Goal: Task Accomplishment & Management: Manage account settings

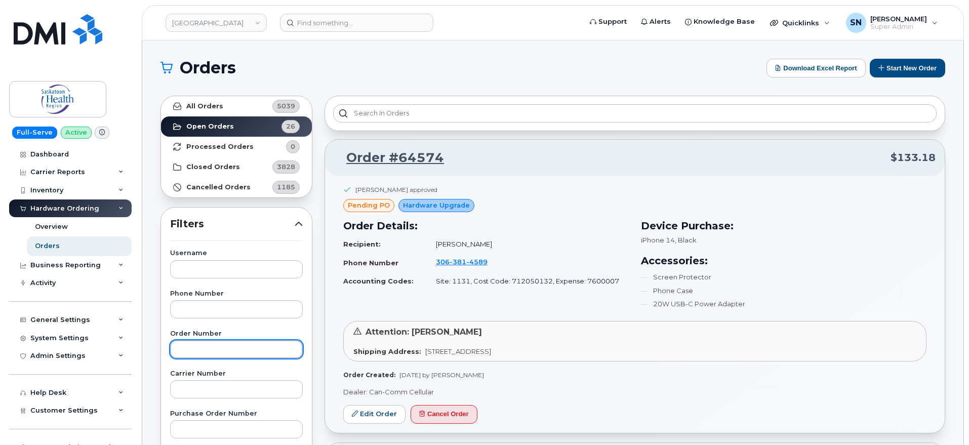
click at [224, 348] on input "text" at bounding box center [236, 349] width 133 height 18
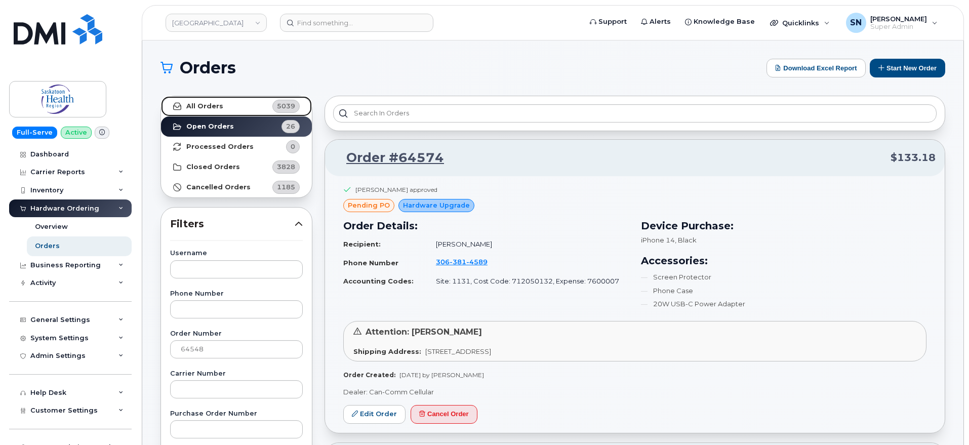
click at [192, 114] on link "All Orders 5039" at bounding box center [236, 106] width 151 height 20
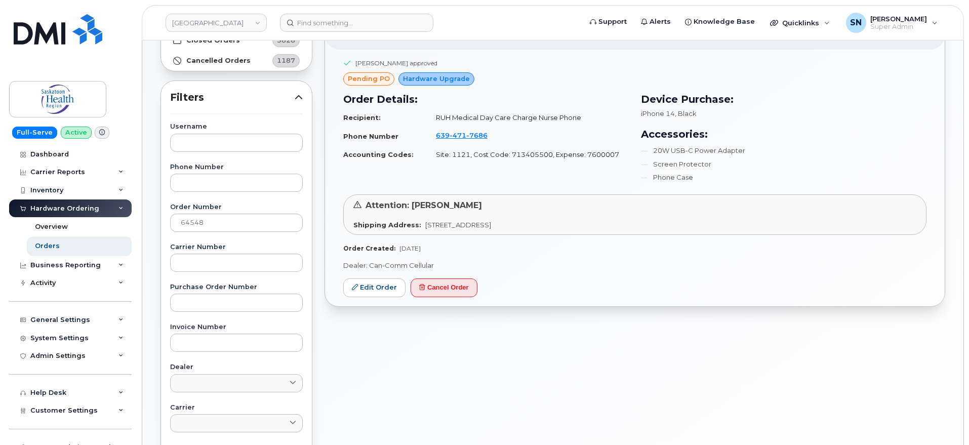
scroll to position [63, 0]
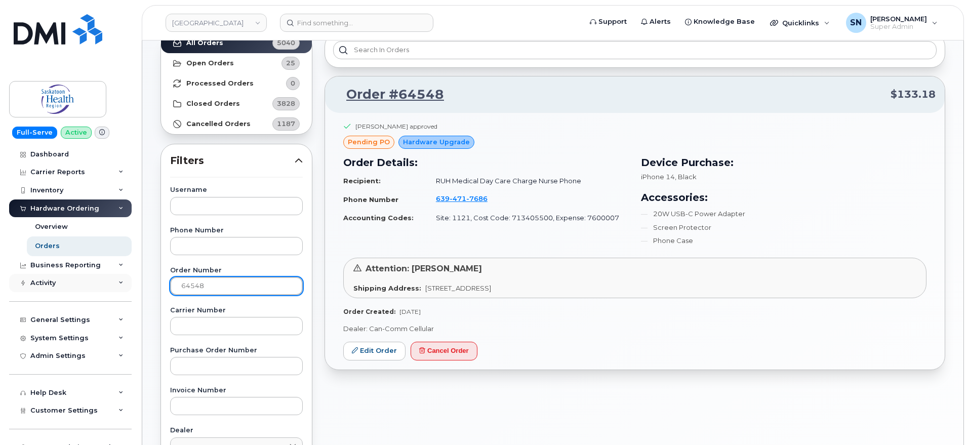
drag, startPoint x: 184, startPoint y: 279, endPoint x: 123, endPoint y: 277, distance: 61.3
click at [142, 277] on div "Saskatoon Health Region Support Alerts Knowledge Base Quicklinks Suspend / Canc…" at bounding box center [552, 363] width 821 height 772
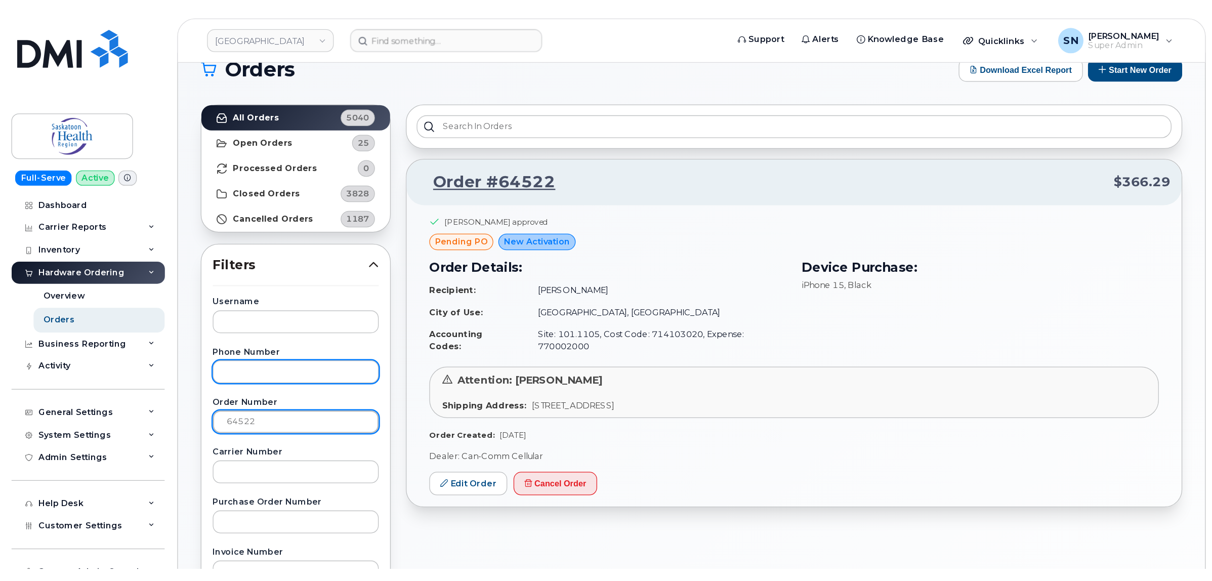
scroll to position [0, 0]
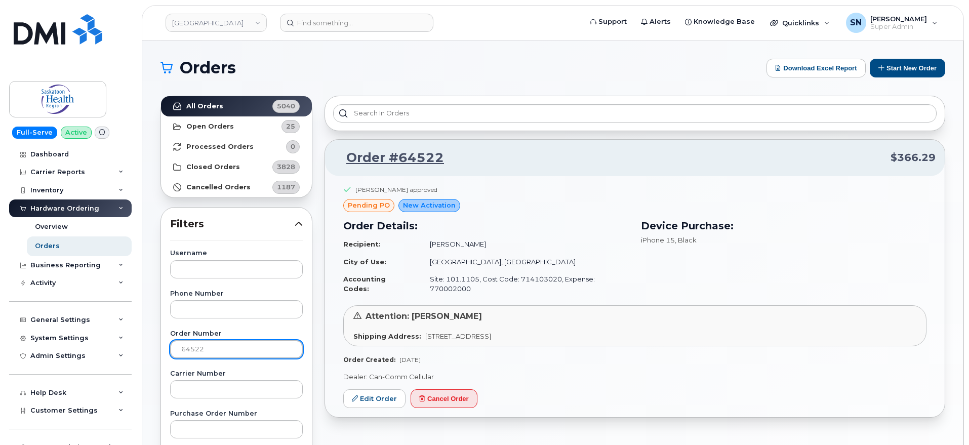
drag, startPoint x: 208, startPoint y: 354, endPoint x: 166, endPoint y: 352, distance: 42.1
click at [195, 103] on strong "All Orders" at bounding box center [204, 106] width 37 height 8
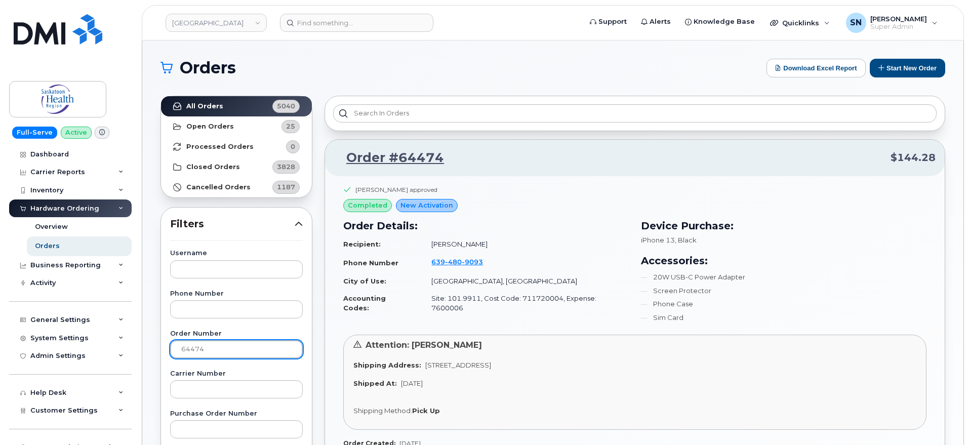
drag, startPoint x: 210, startPoint y: 345, endPoint x: 150, endPoint y: 347, distance: 59.7
click at [151, 346] on div "Orders Download Excel Report Start New Order All Orders 5040 Open Orders 25 Pro…" at bounding box center [552, 426] width 821 height 772
type input "64451"
click at [201, 111] on link "All Orders 5040" at bounding box center [236, 106] width 151 height 20
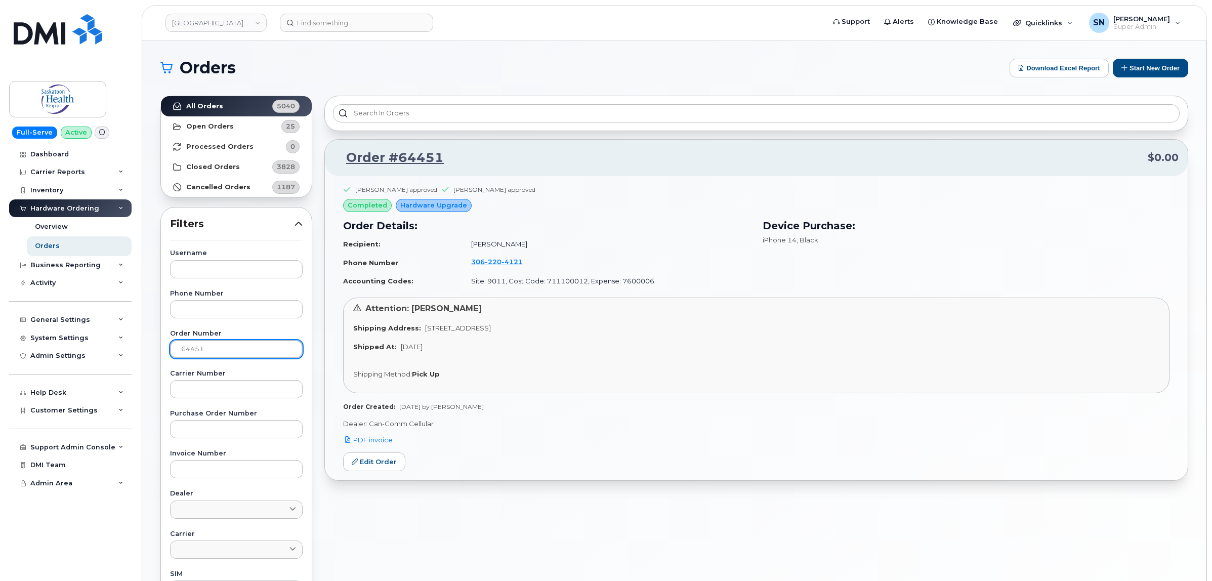
drag, startPoint x: 247, startPoint y: 353, endPoint x: 156, endPoint y: 344, distance: 91.5
click at [158, 344] on div "Username Phone Number Order Number 64451 Carrier Number Purchase Order Number I…" at bounding box center [236, 484] width 157 height 469
click at [53, 248] on div "Orders" at bounding box center [47, 245] width 25 height 9
click at [211, 133] on link "Open Orders 25" at bounding box center [236, 126] width 151 height 20
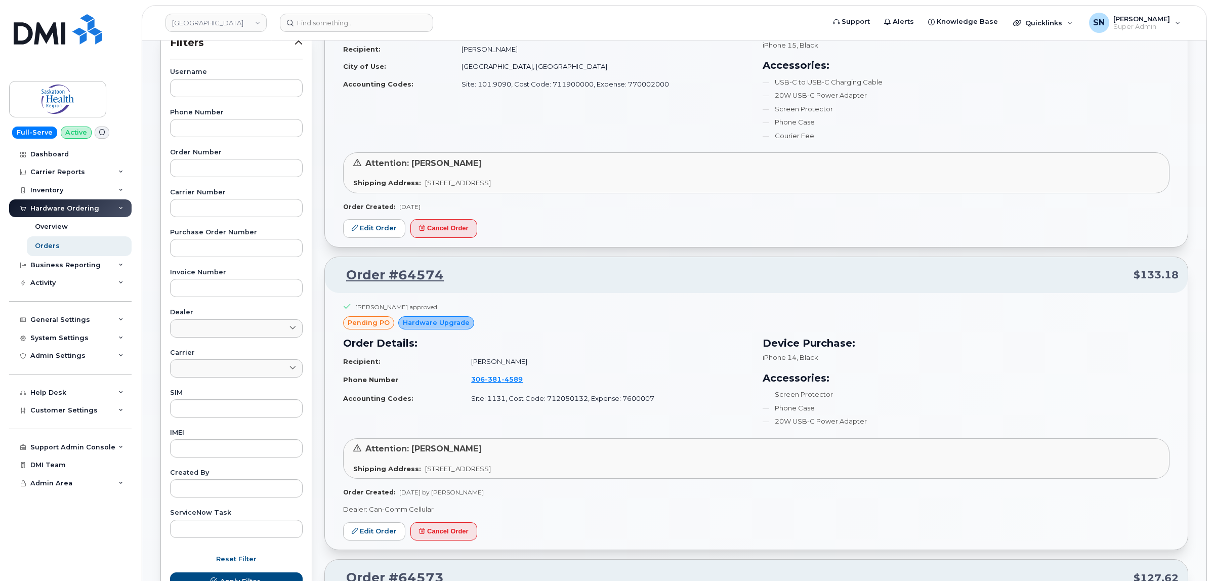
scroll to position [190, 0]
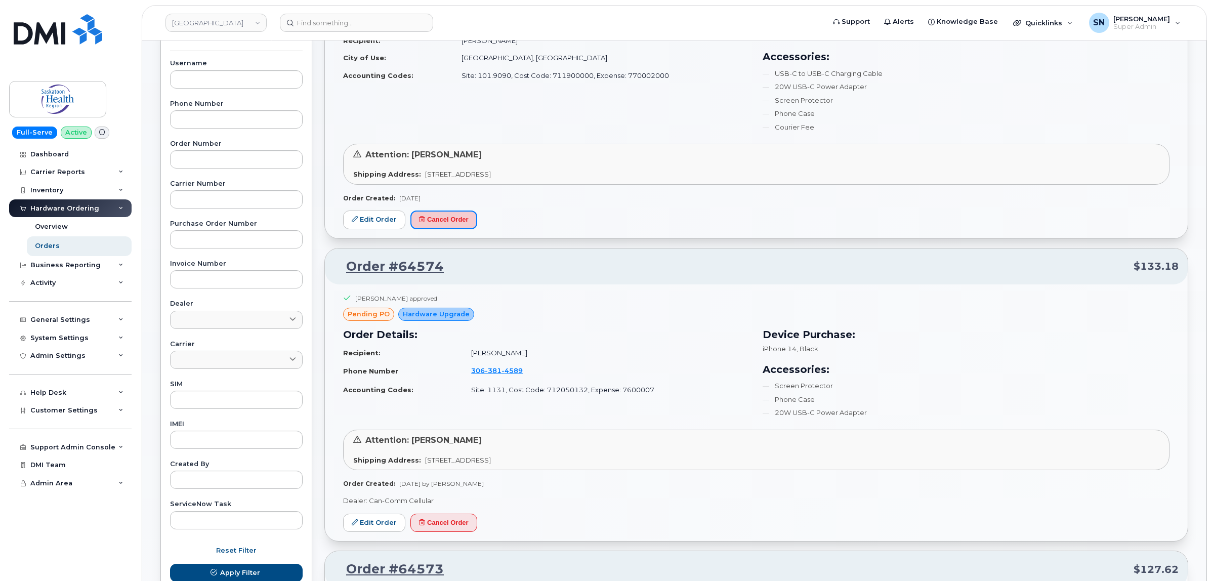
click at [471, 223] on button "Cancel Order" at bounding box center [443, 220] width 67 height 19
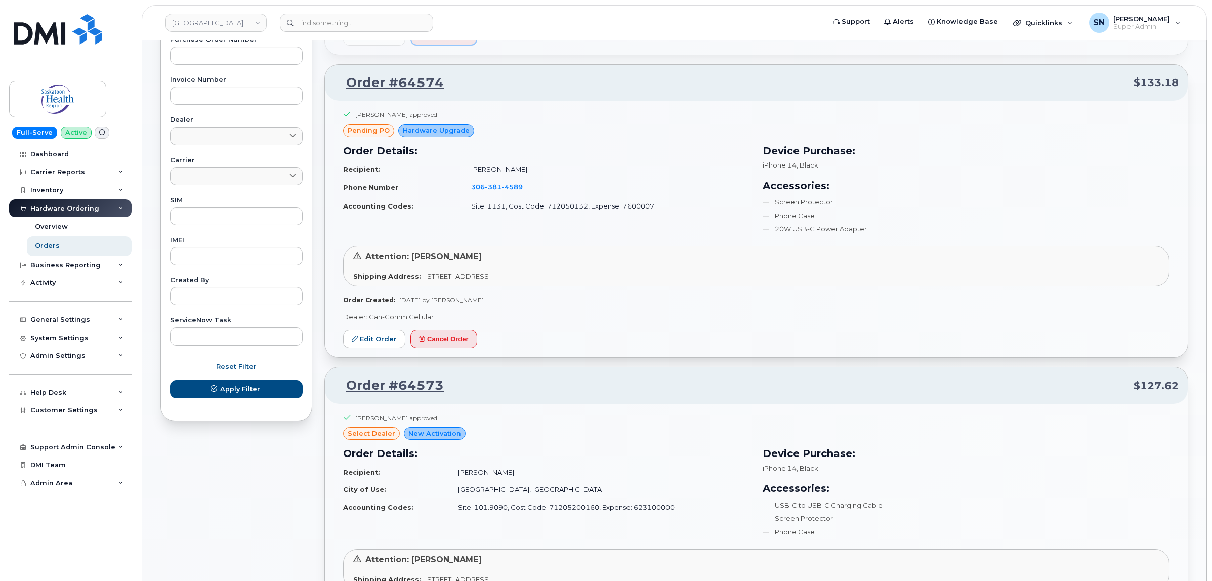
scroll to position [443, 0]
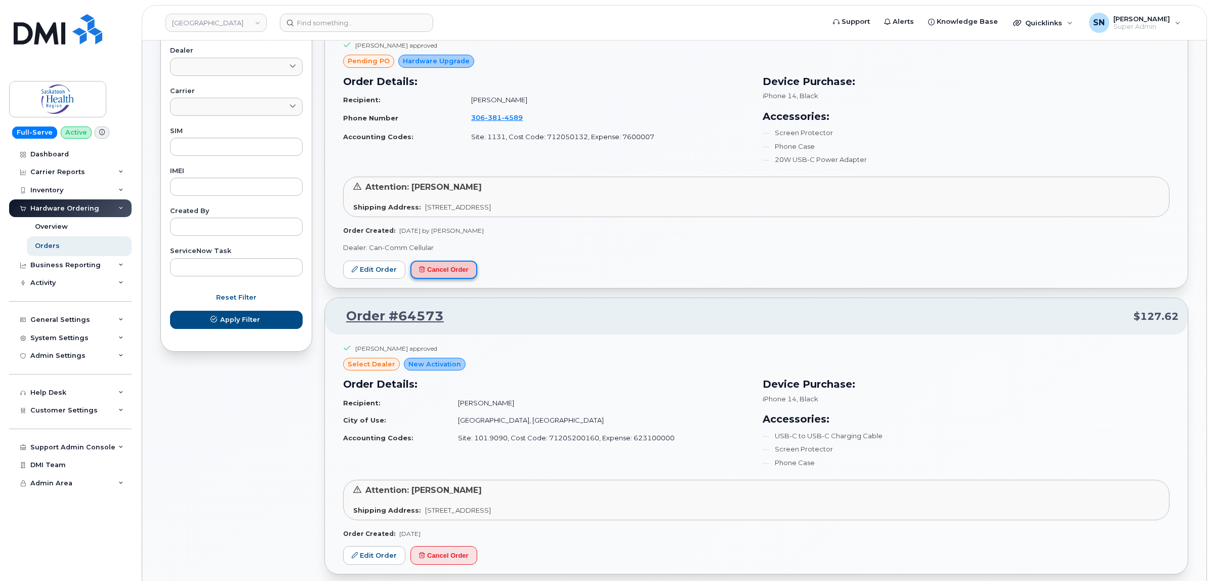
click at [451, 276] on button "Cancel Order" at bounding box center [443, 270] width 67 height 19
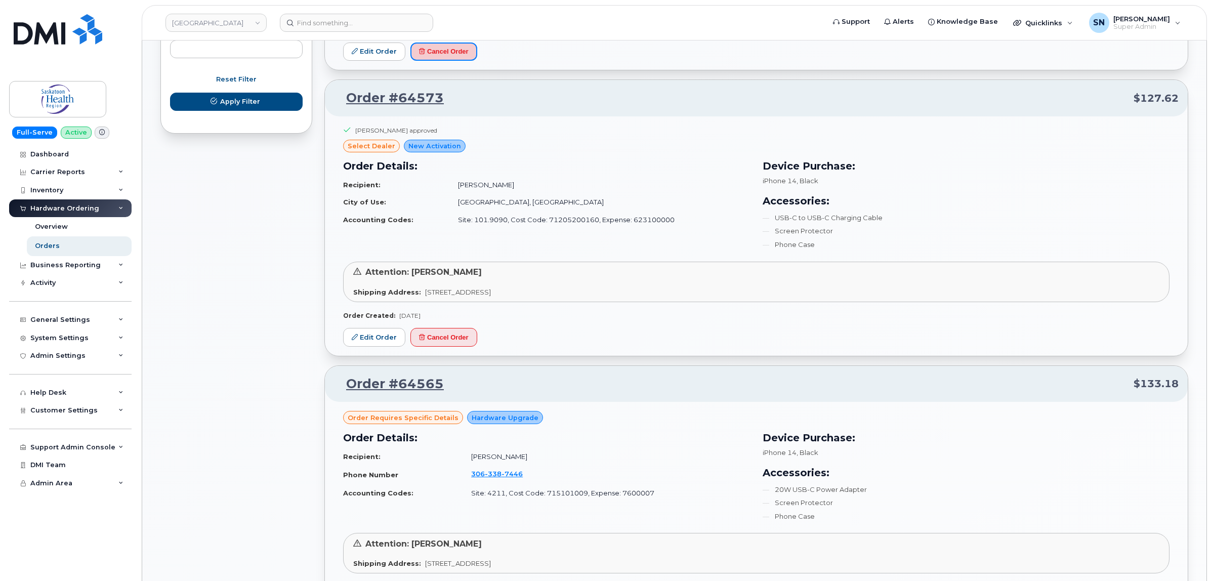
scroll to position [696, 0]
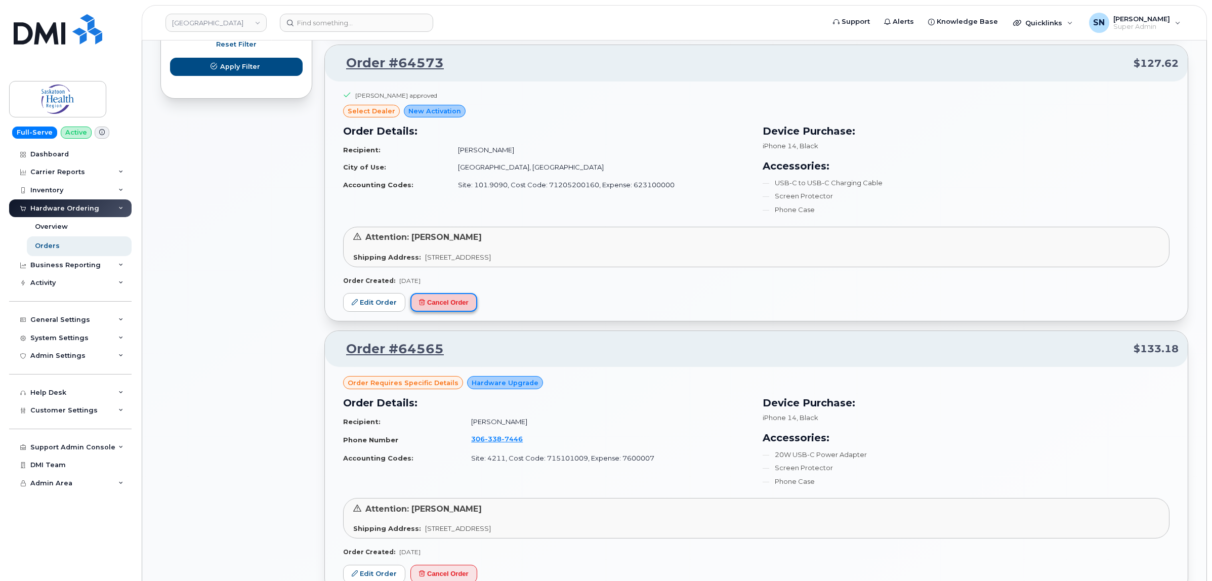
click at [461, 304] on button "Cancel Order" at bounding box center [443, 302] width 67 height 19
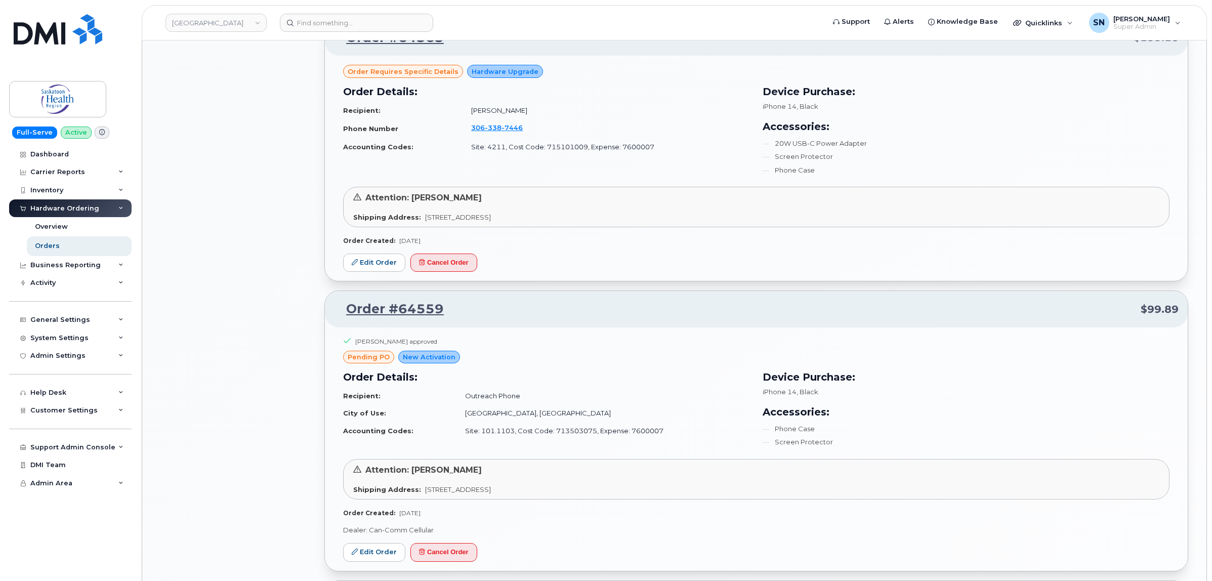
scroll to position [1075, 0]
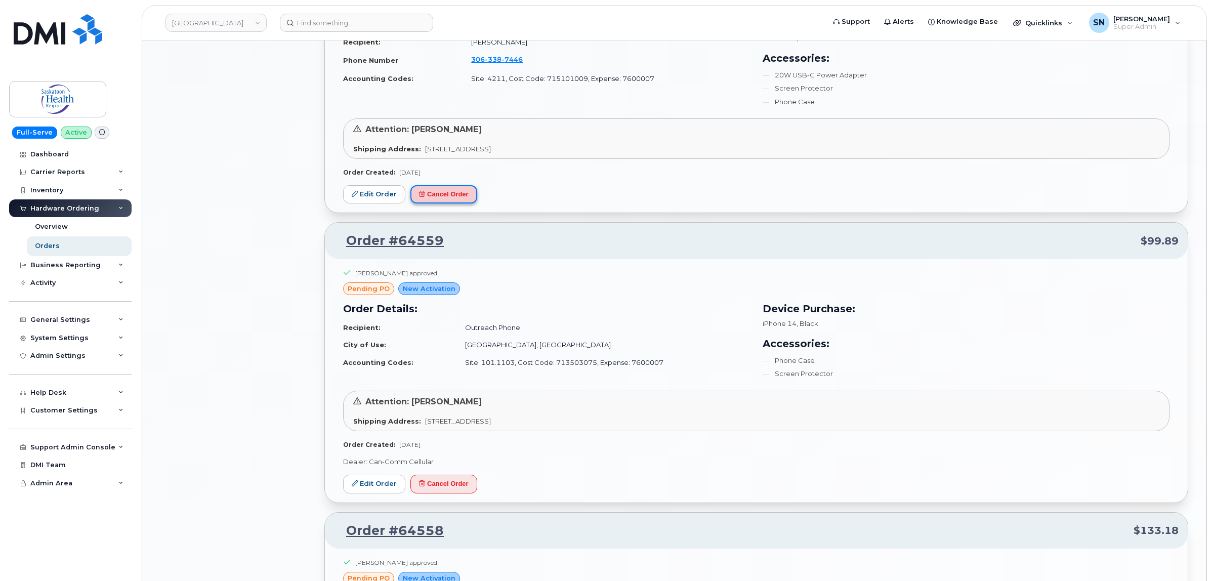
click at [464, 191] on button "Cancel Order" at bounding box center [443, 194] width 67 height 19
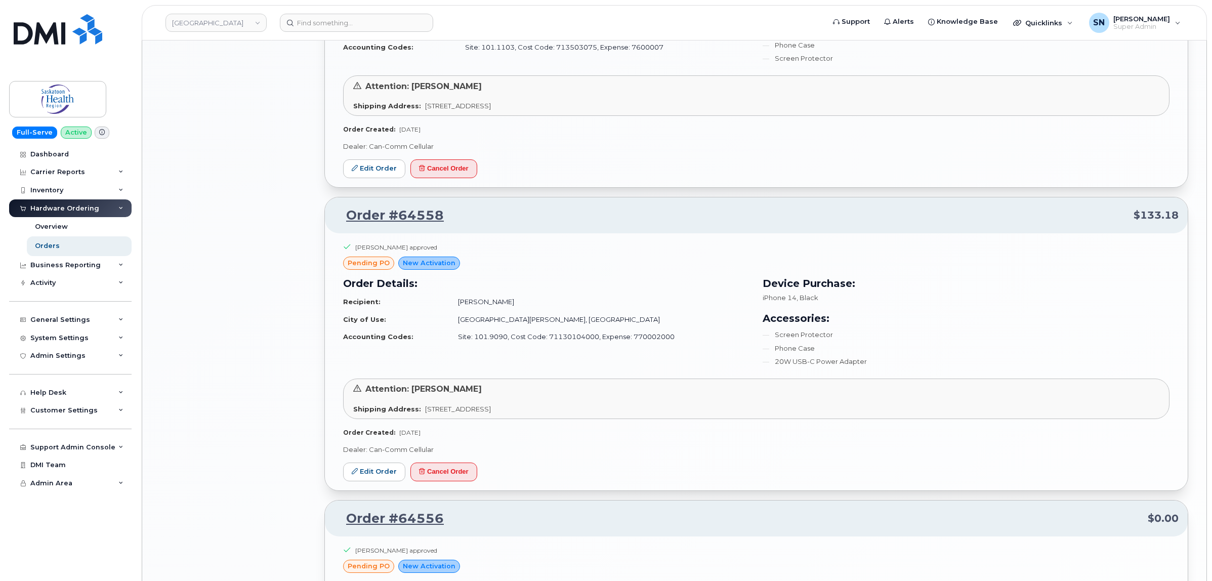
scroll to position [1392, 0]
click at [463, 168] on button "Cancel Order" at bounding box center [443, 167] width 67 height 19
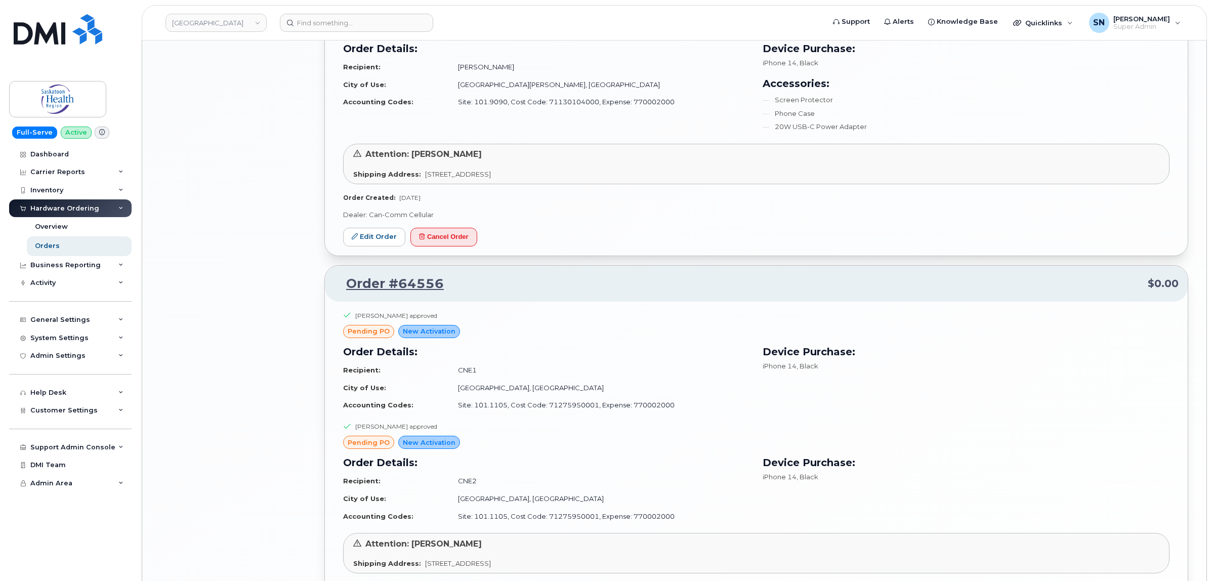
scroll to position [1645, 0]
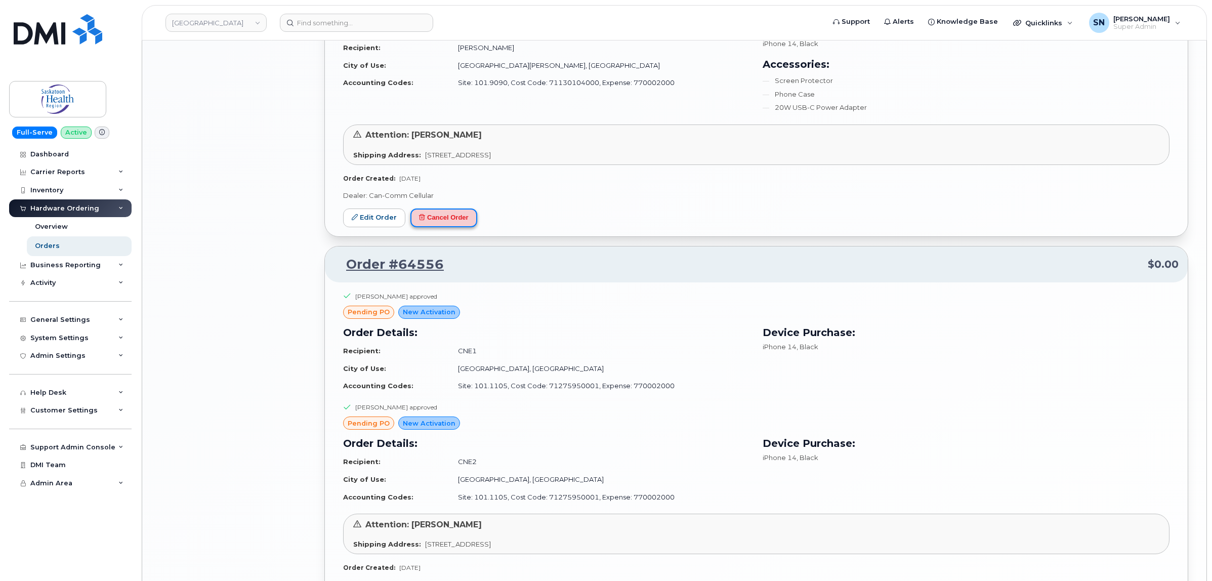
click at [459, 224] on button "Cancel Order" at bounding box center [443, 217] width 67 height 19
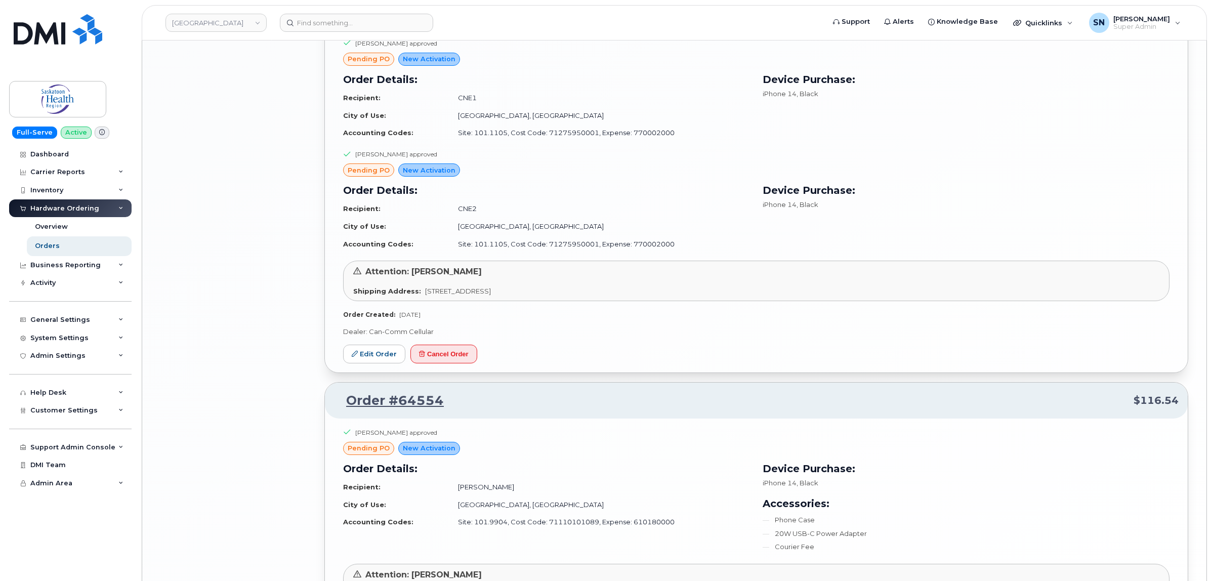
scroll to position [2078, 0]
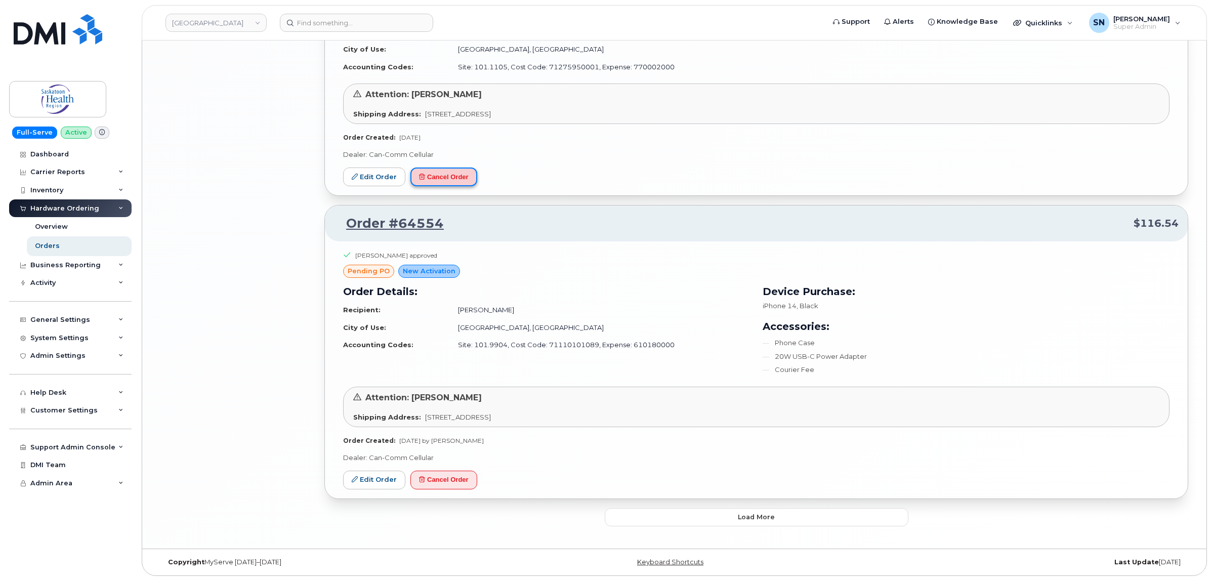
click at [459, 175] on button "Cancel Order" at bounding box center [443, 177] width 67 height 19
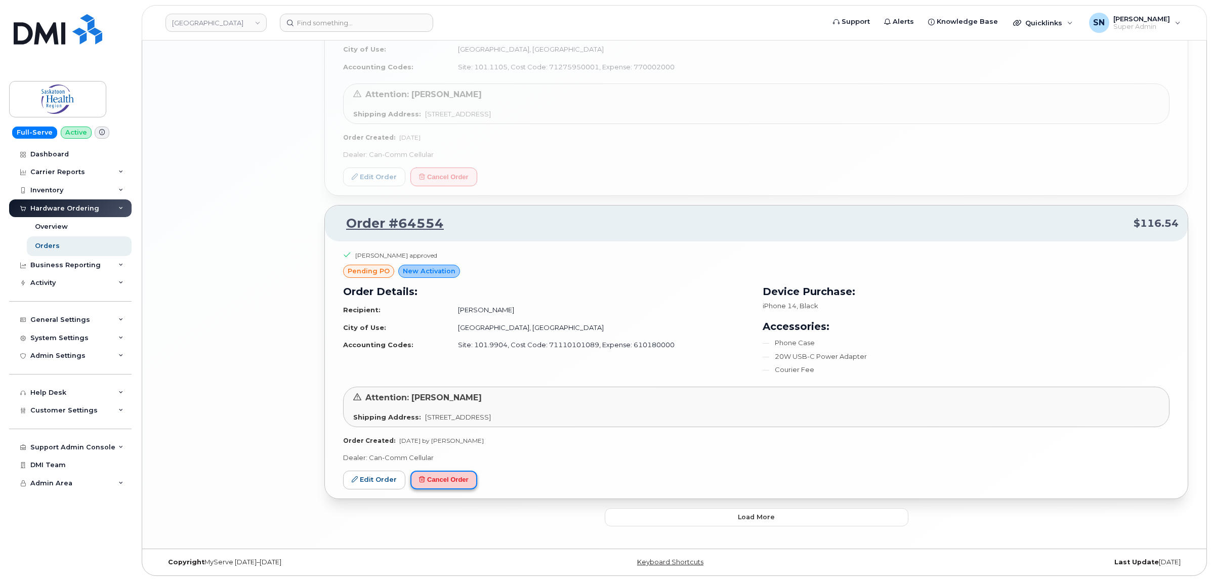
click at [466, 444] on button "Cancel Order" at bounding box center [443, 480] width 67 height 19
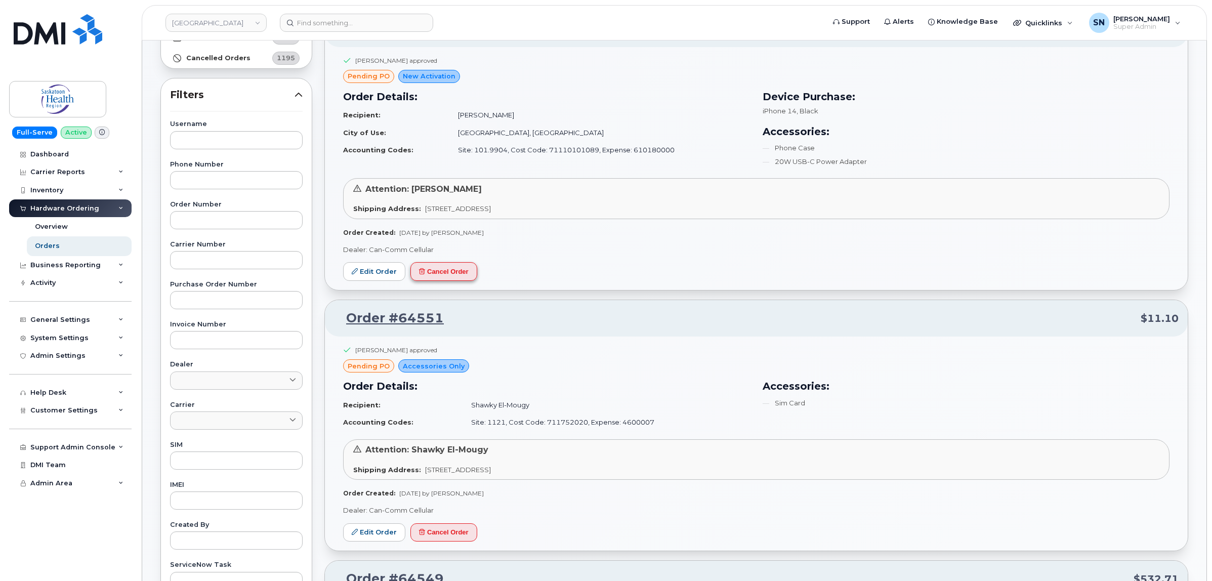
scroll to position [190, 0]
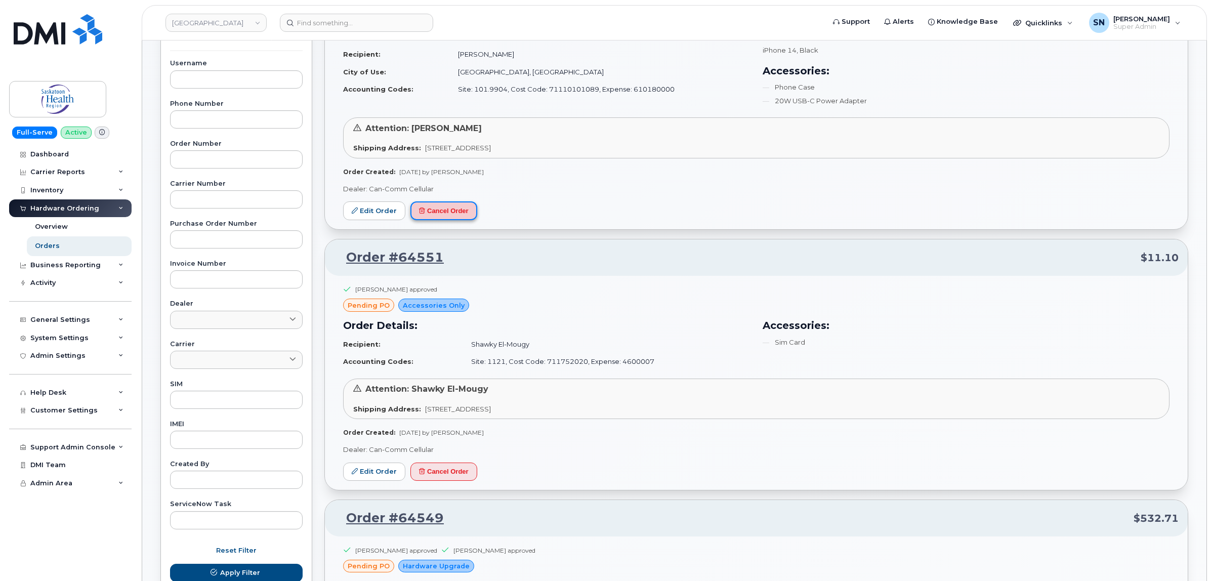
click at [459, 213] on button "Cancel Order" at bounding box center [443, 210] width 67 height 19
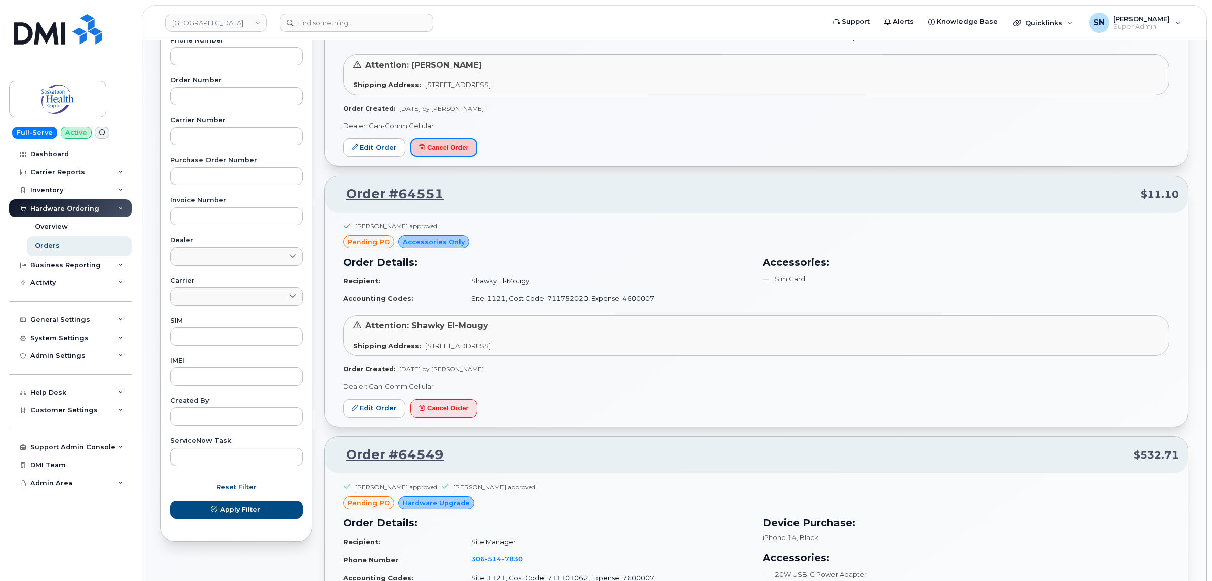
scroll to position [443, 0]
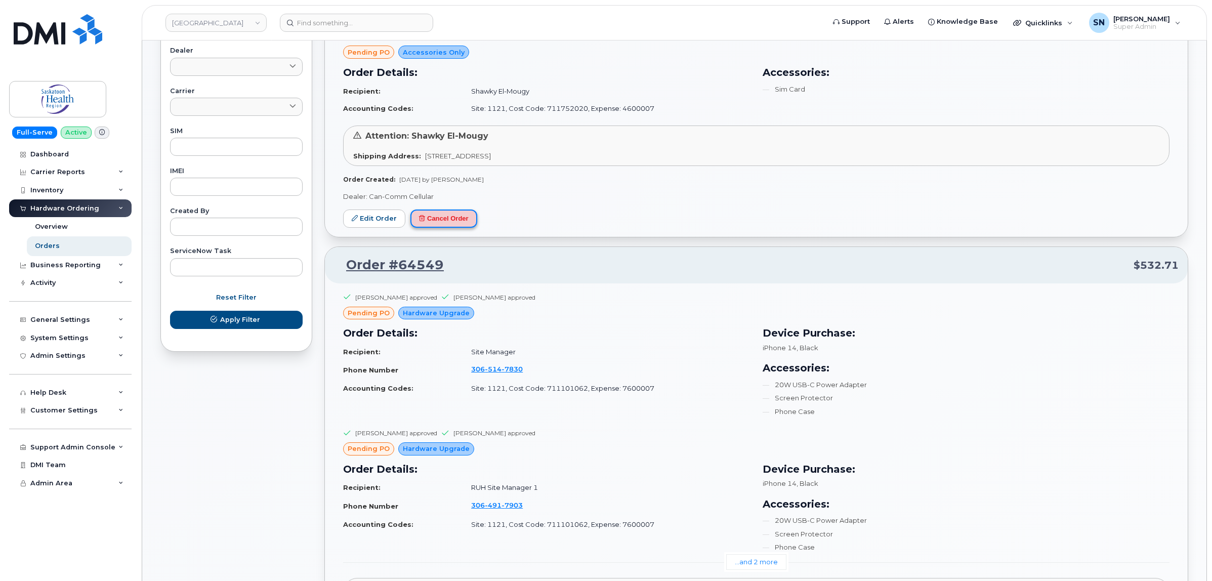
click at [456, 228] on button "Cancel Order" at bounding box center [443, 219] width 67 height 19
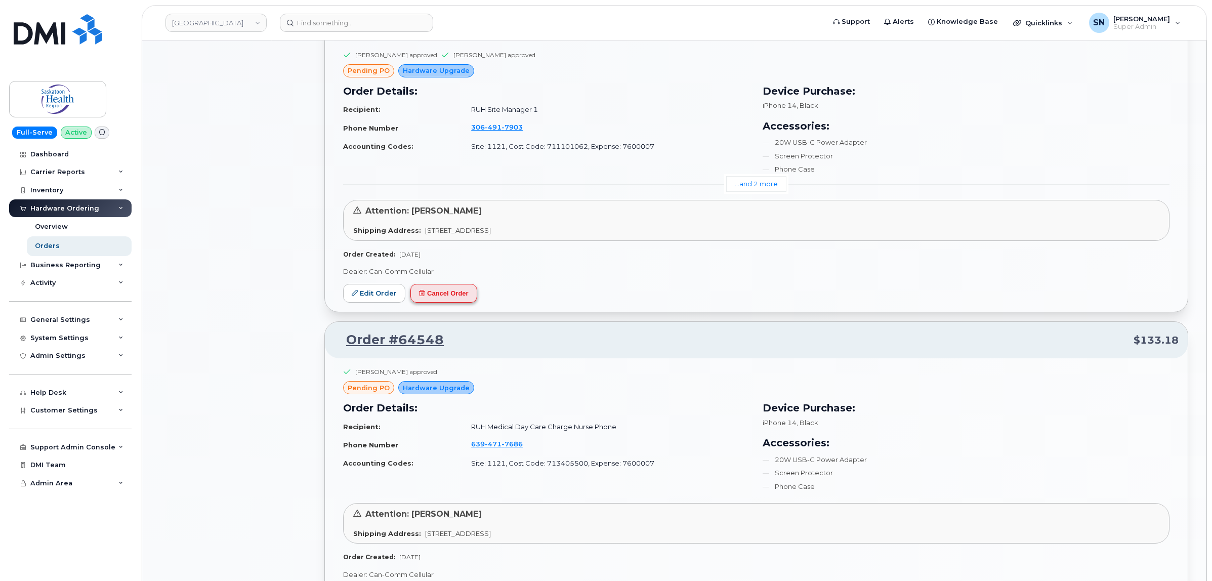
scroll to position [822, 0]
click at [428, 294] on button "Cancel Order" at bounding box center [443, 291] width 67 height 19
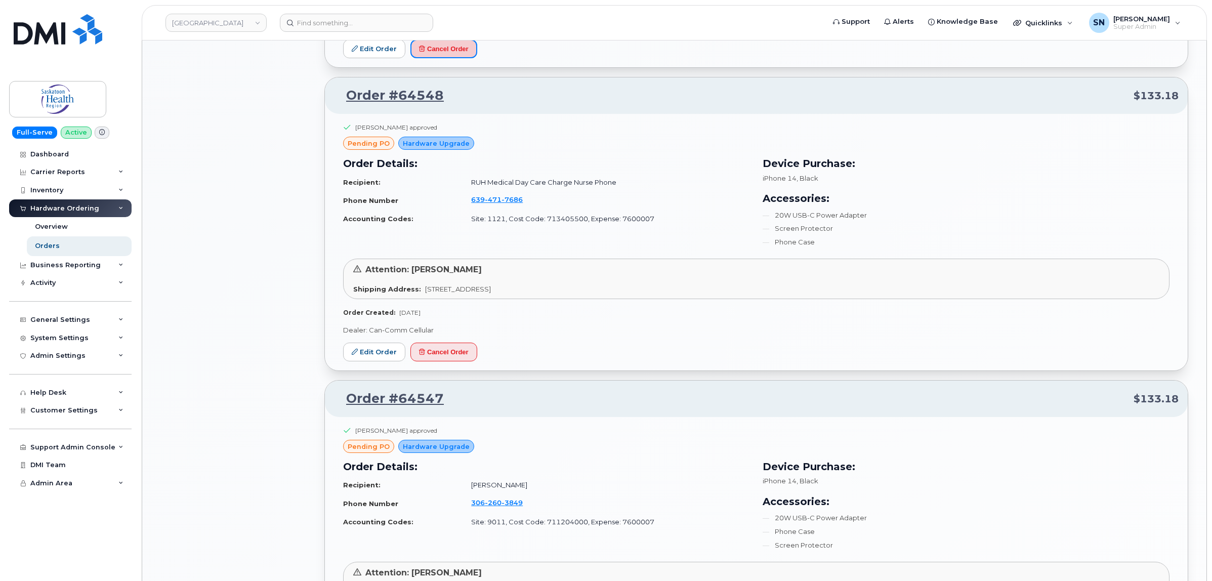
scroll to position [1075, 0]
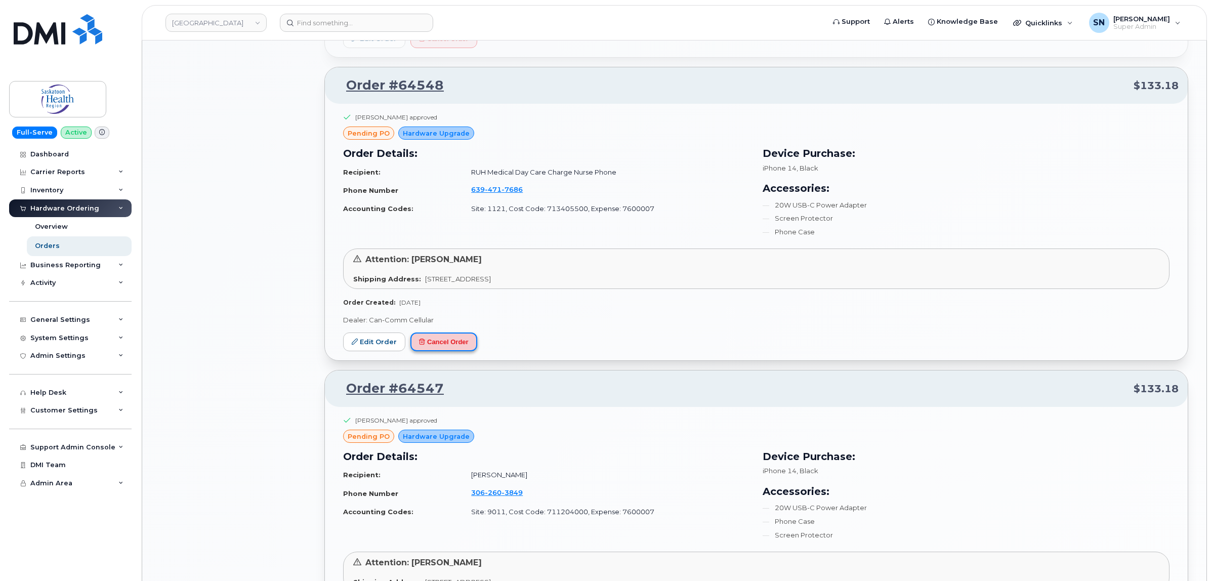
click at [433, 338] on button "Cancel Order" at bounding box center [443, 341] width 67 height 19
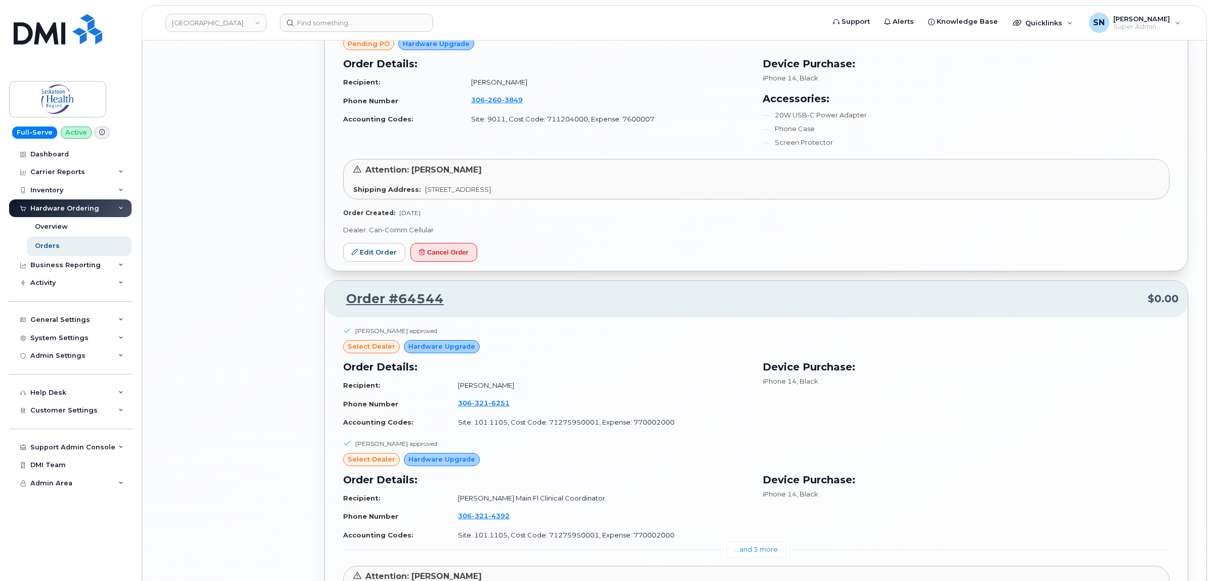
scroll to position [1518, 0]
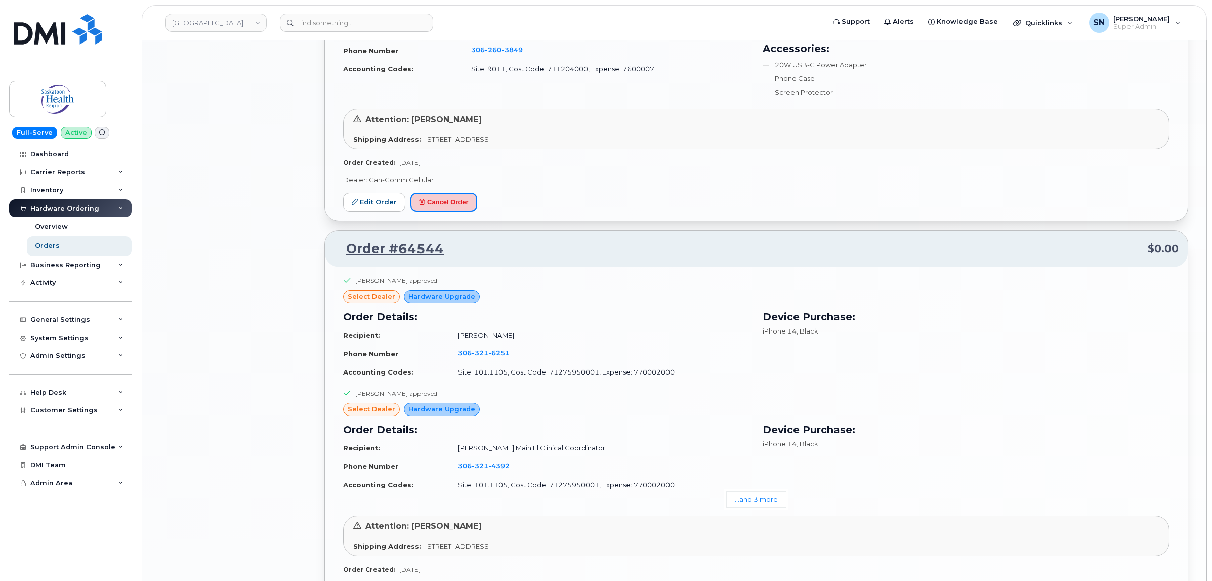
click at [458, 205] on button "Cancel Order" at bounding box center [443, 202] width 67 height 19
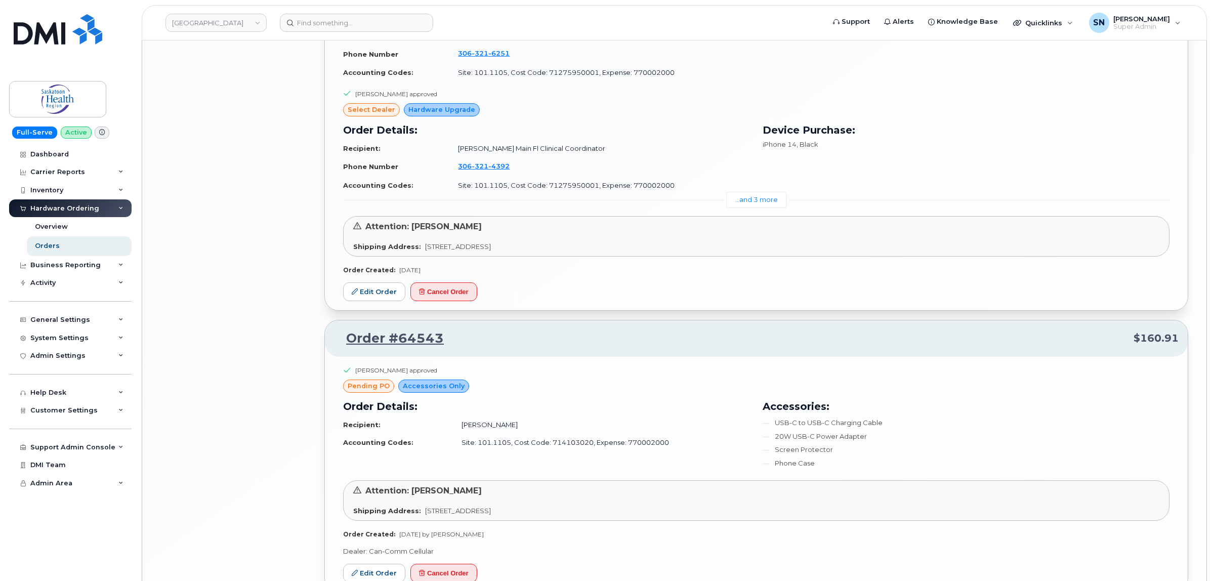
scroll to position [1898, 0]
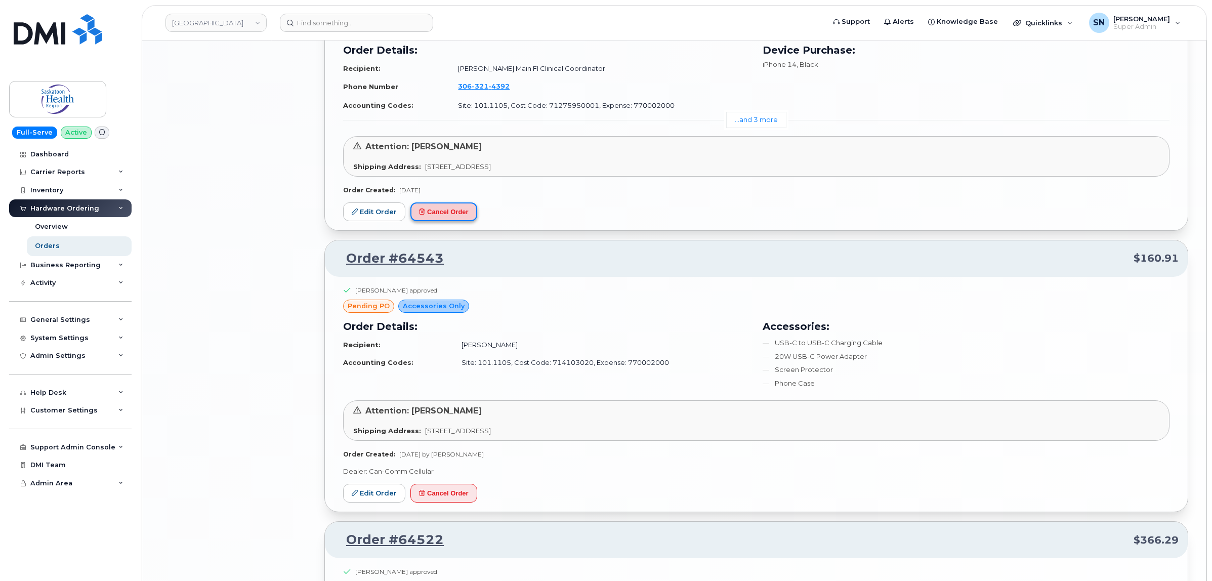
click at [463, 218] on button "Cancel Order" at bounding box center [443, 211] width 67 height 19
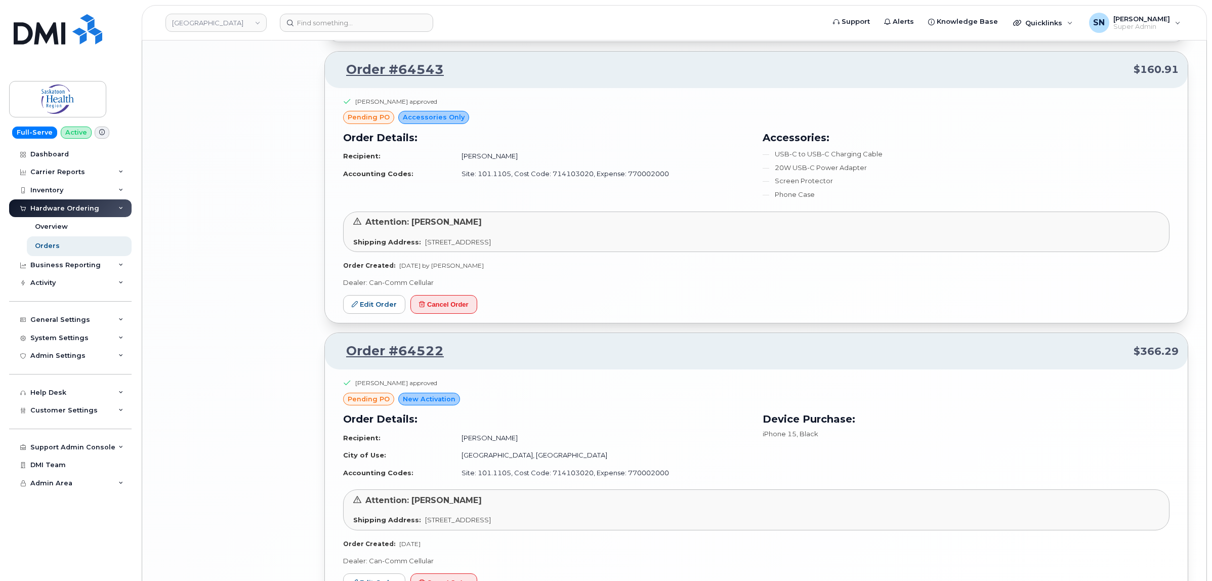
scroll to position [2087, 0]
click at [450, 303] on button "Cancel Order" at bounding box center [443, 303] width 67 height 19
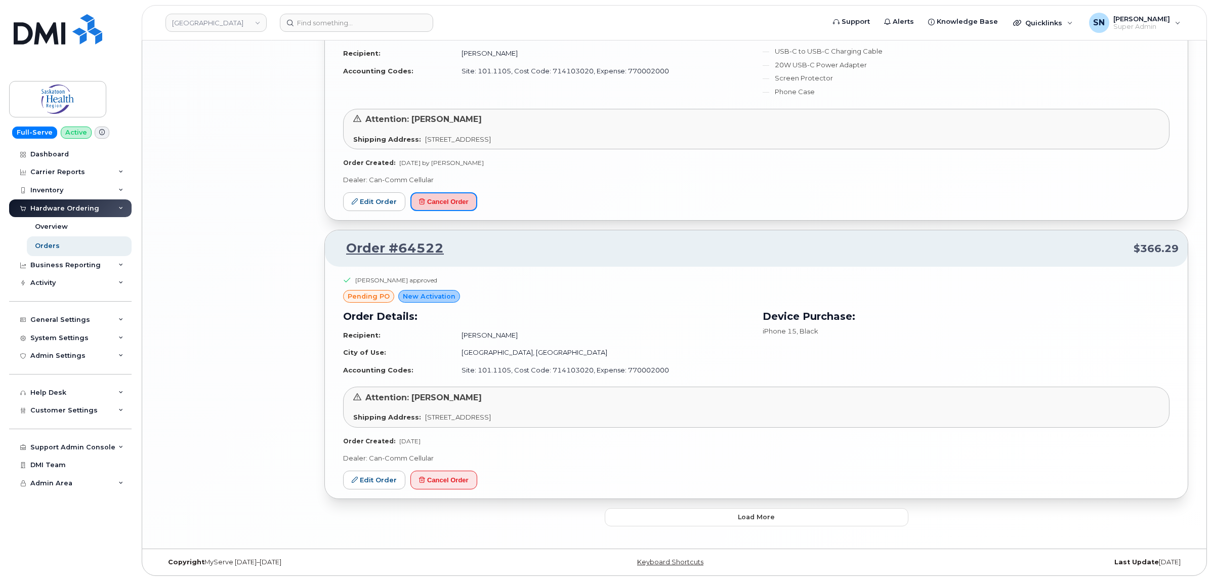
scroll to position [2191, 0]
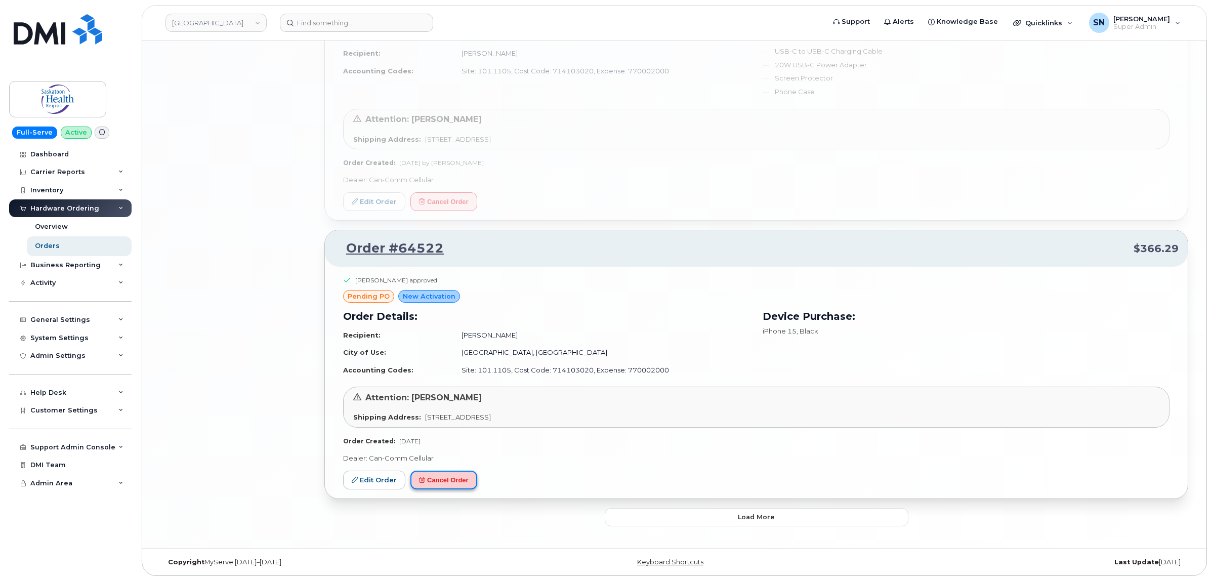
click at [453, 474] on button "Cancel Order" at bounding box center [443, 480] width 67 height 19
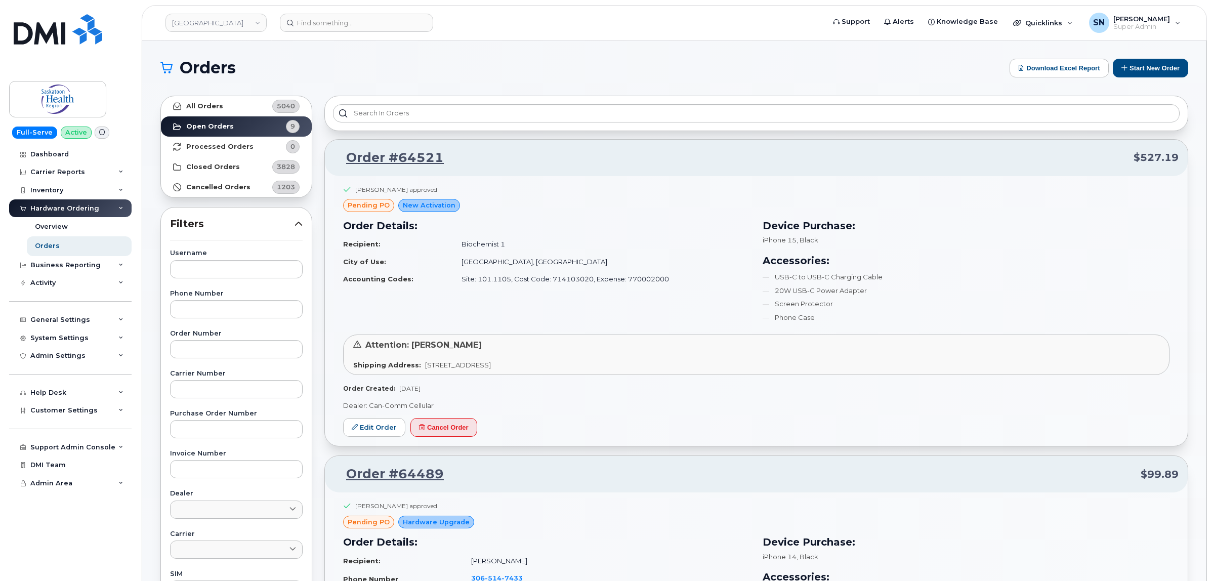
scroll to position [127, 0]
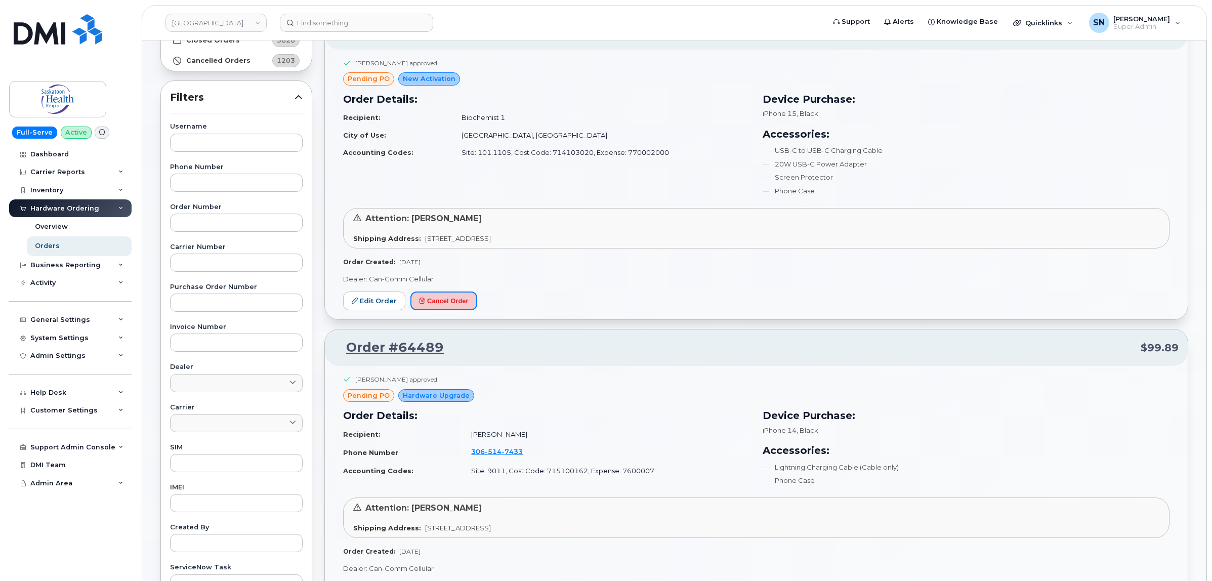
click at [461, 299] on button "Cancel Order" at bounding box center [443, 300] width 67 height 19
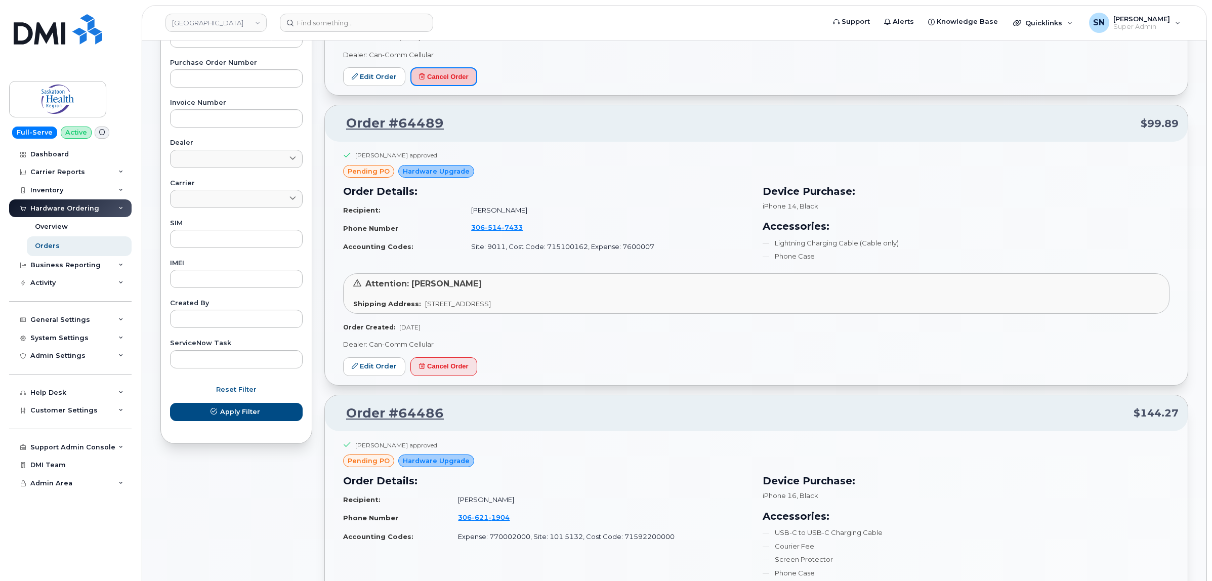
scroll to position [380, 0]
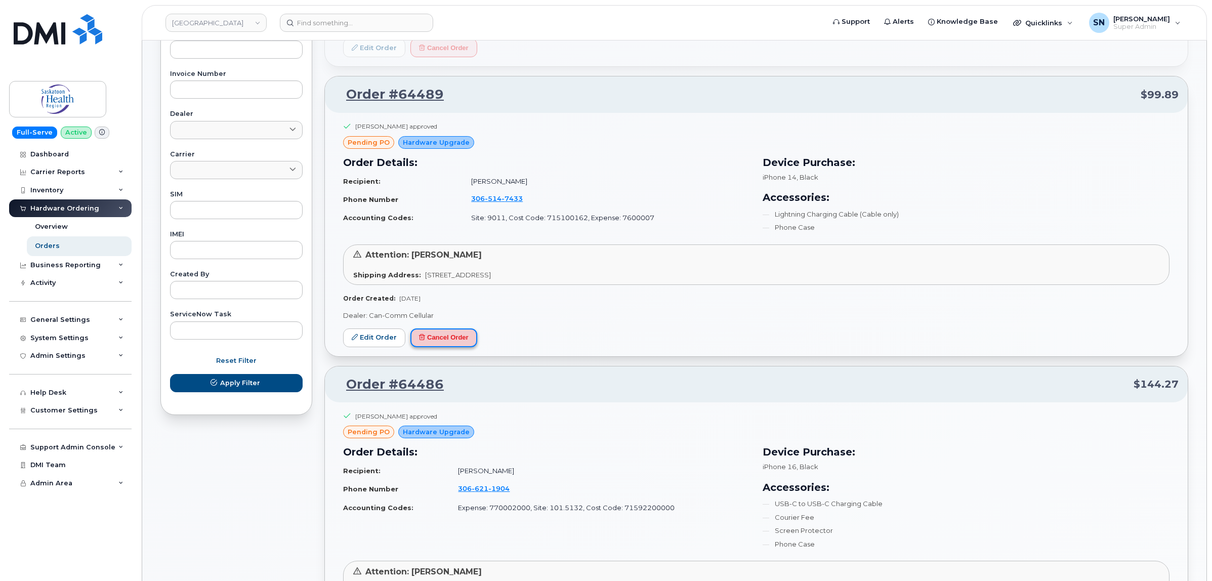
click at [462, 336] on button "Cancel Order" at bounding box center [443, 337] width 67 height 19
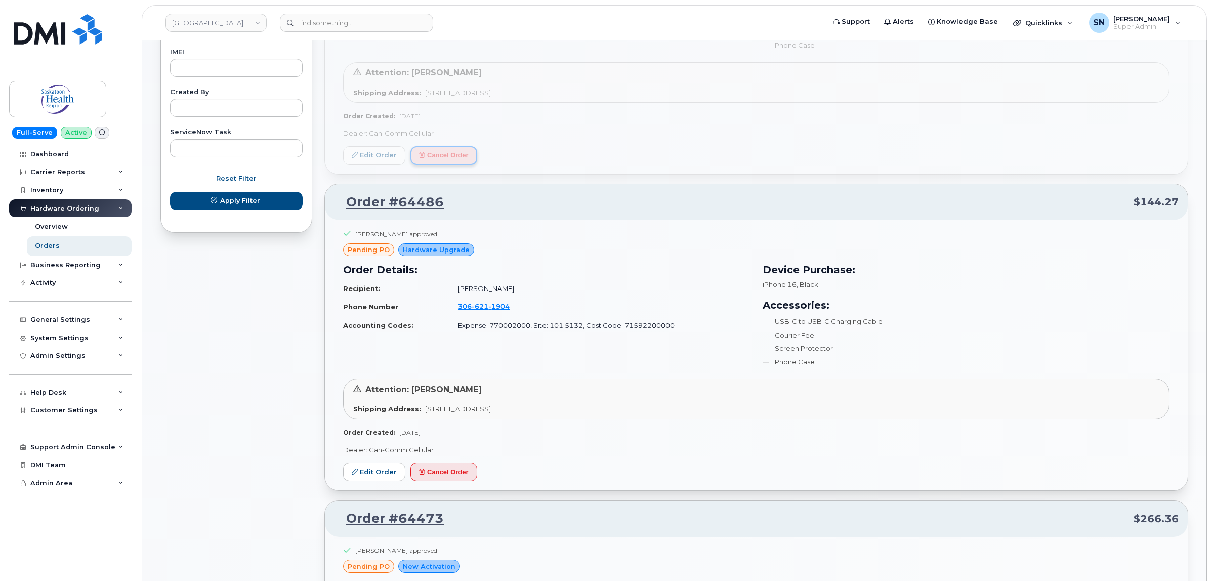
scroll to position [569, 0]
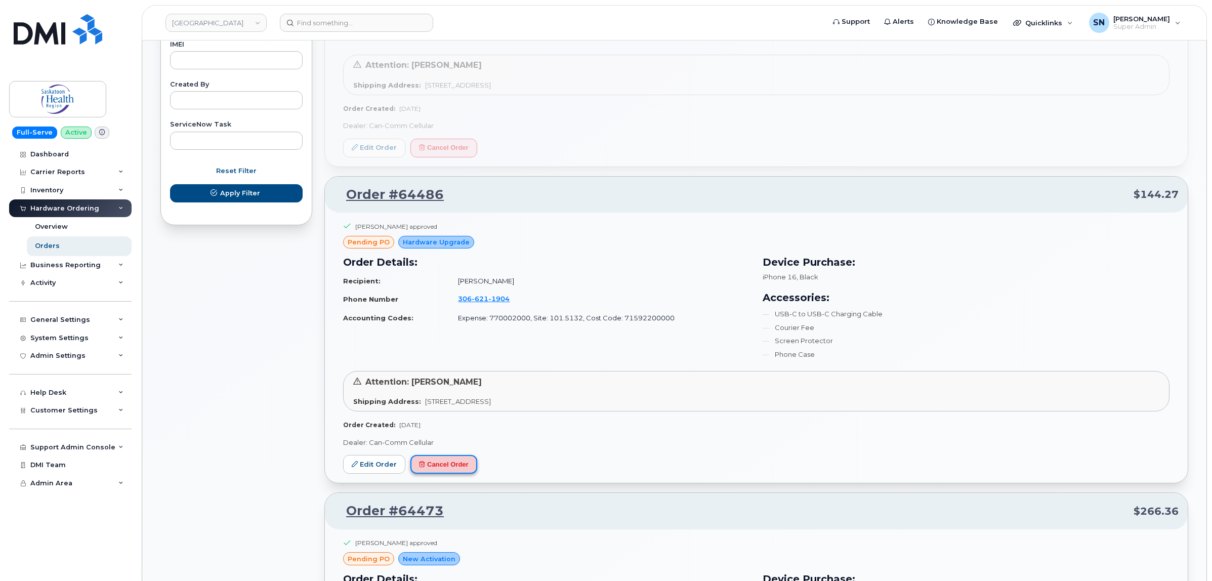
click at [449, 469] on button "Cancel Order" at bounding box center [443, 464] width 67 height 19
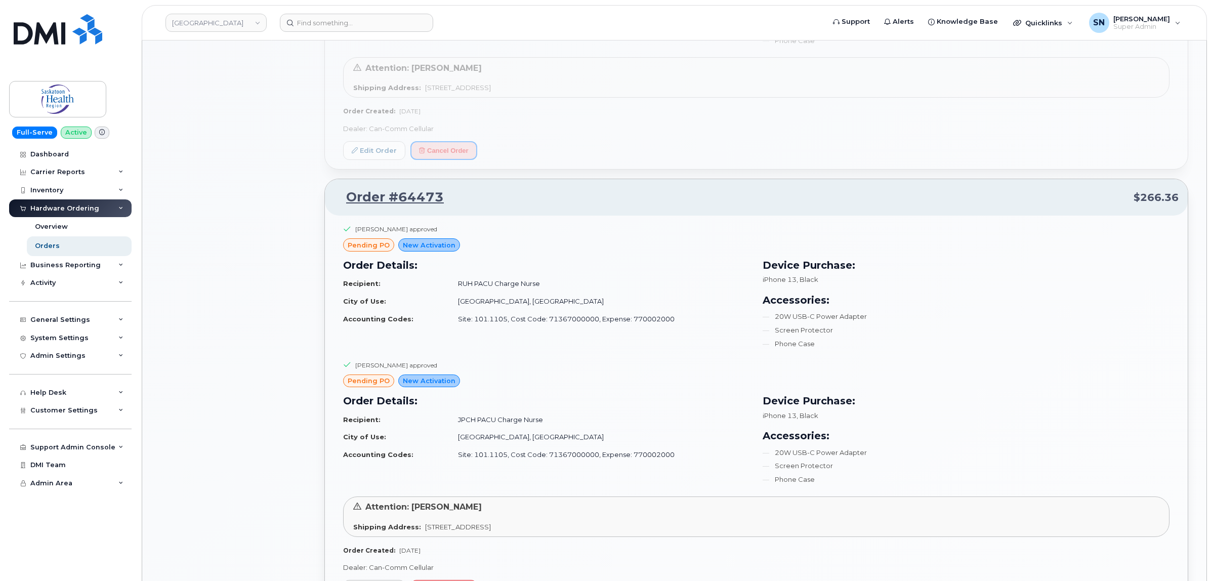
scroll to position [1012, 0]
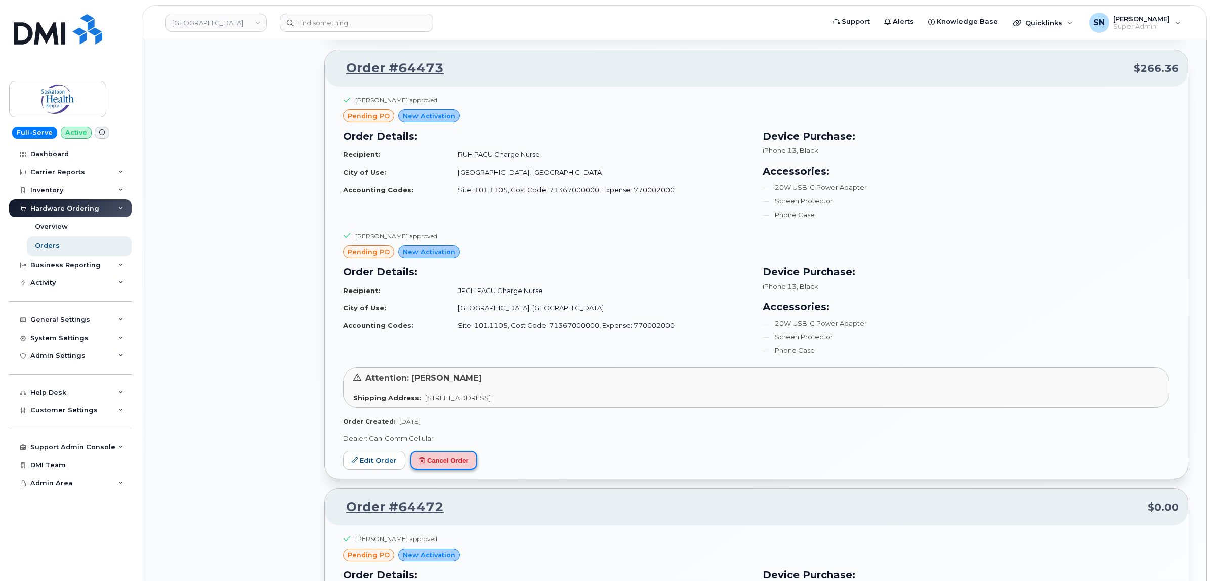
click at [454, 469] on button "Cancel Order" at bounding box center [443, 460] width 67 height 19
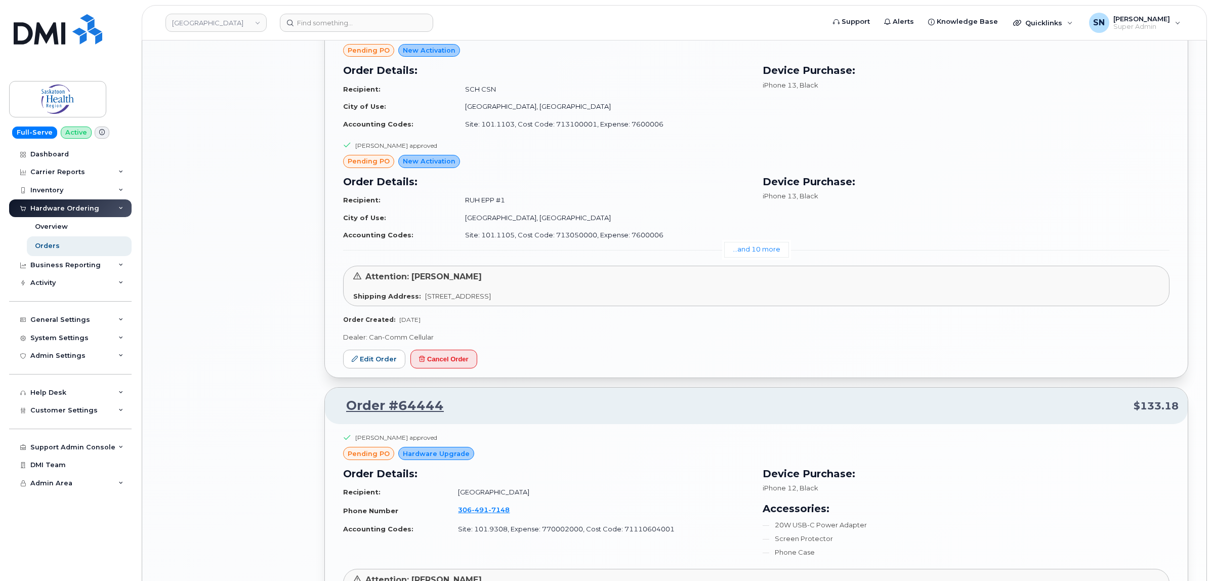
scroll to position [1518, 0]
click at [443, 364] on button "Cancel Order" at bounding box center [443, 357] width 67 height 19
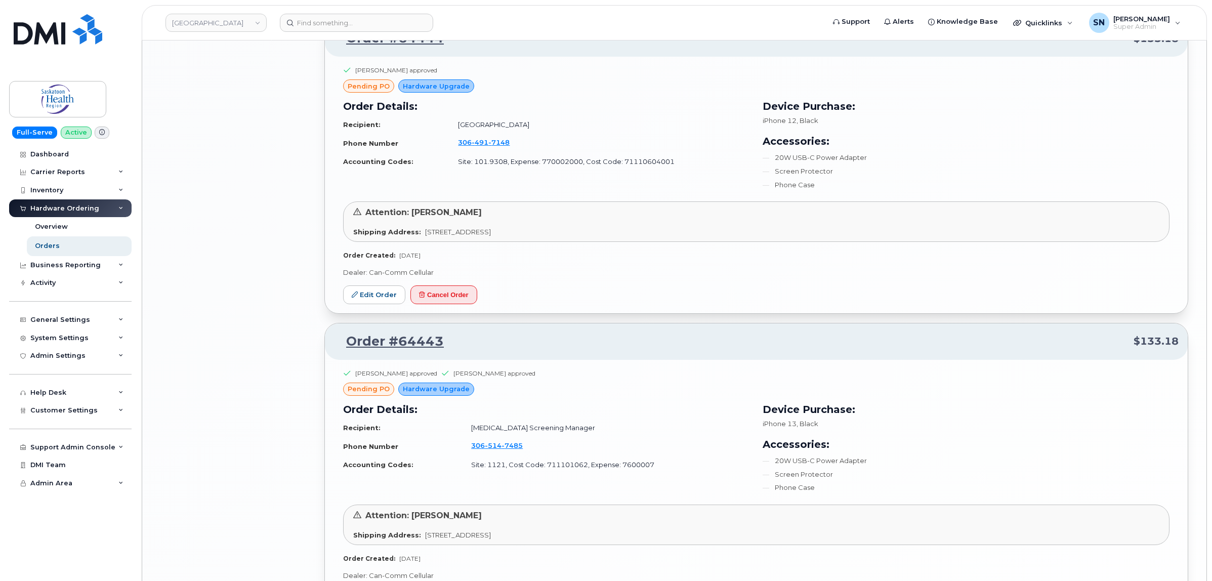
scroll to position [1898, 0]
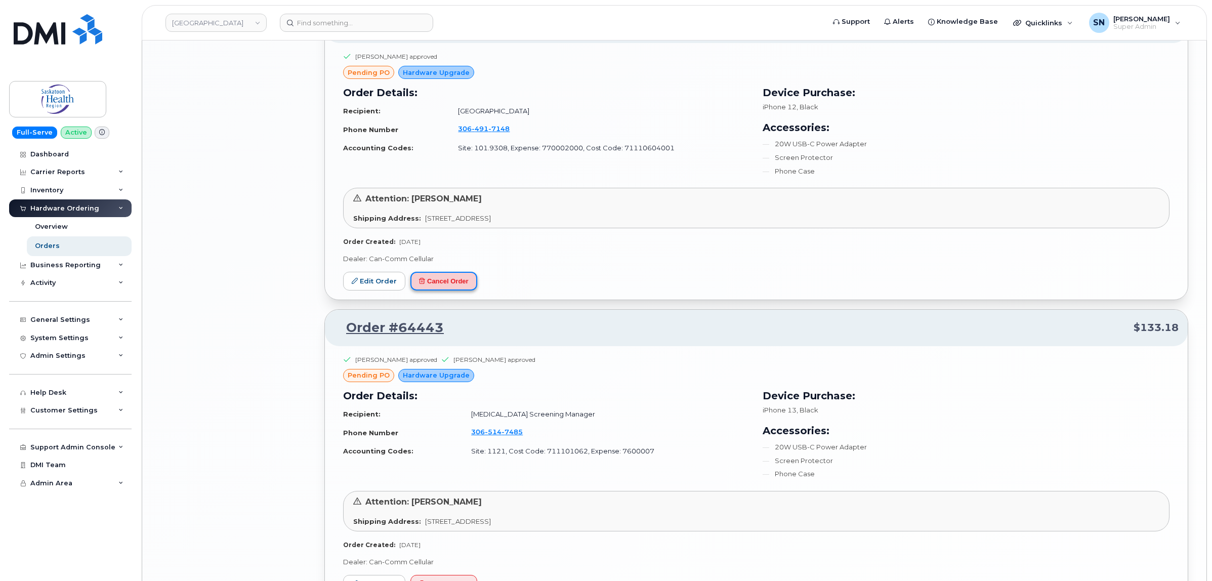
click at [433, 284] on button "Cancel Order" at bounding box center [443, 281] width 67 height 19
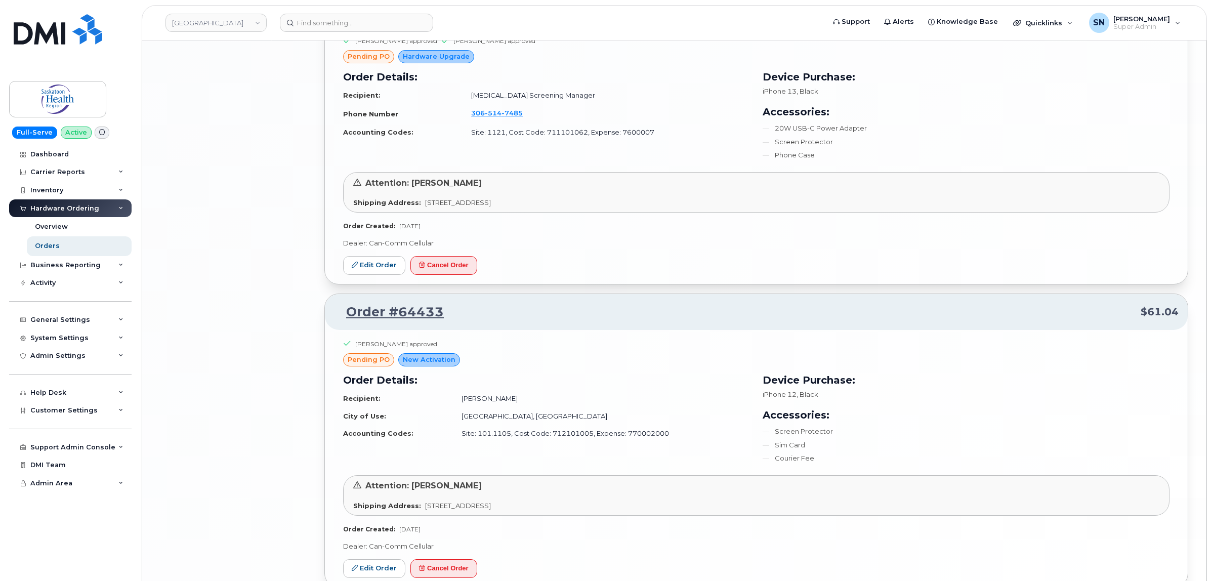
scroll to position [2277, 0]
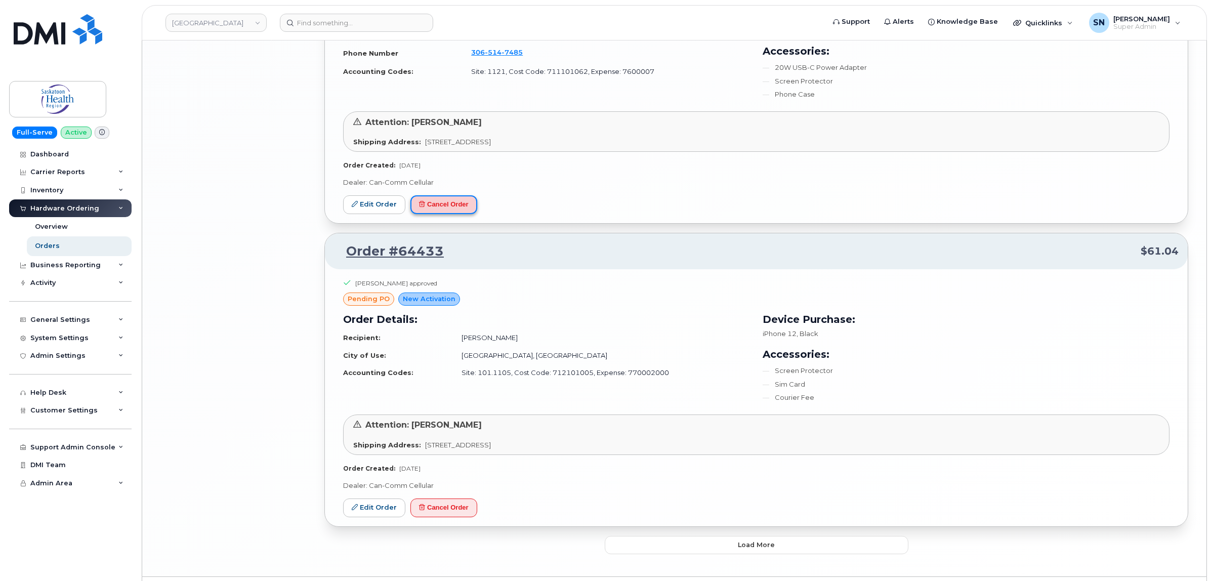
click at [439, 209] on button "Cancel Order" at bounding box center [443, 204] width 67 height 19
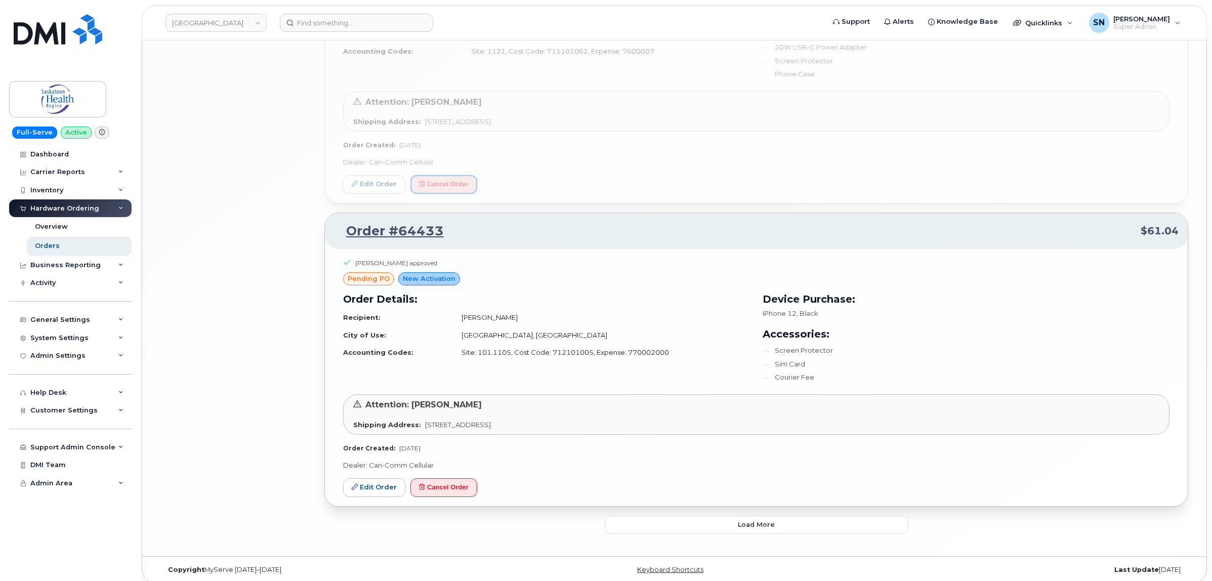
scroll to position [2308, 0]
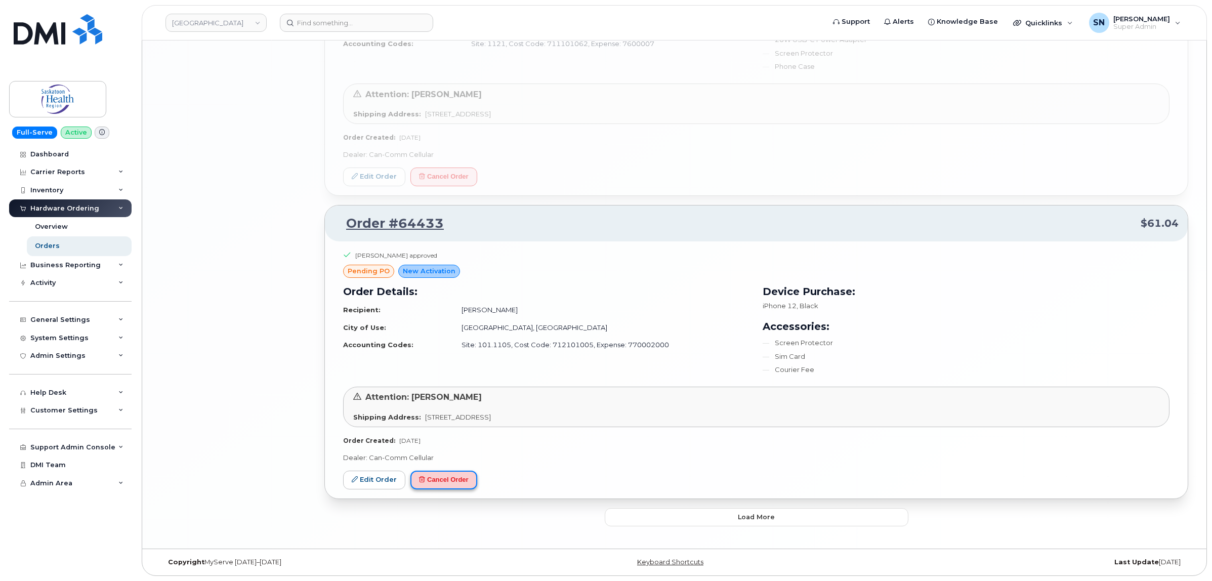
click at [461, 481] on button "Cancel Order" at bounding box center [443, 480] width 67 height 19
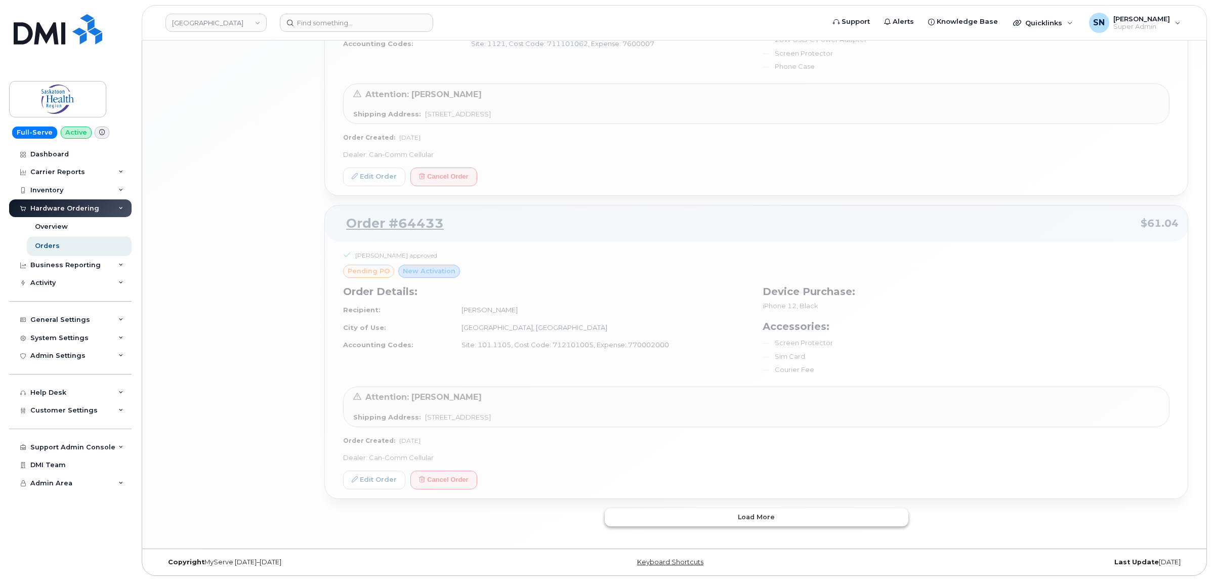
click at [741, 522] on button "Load more" at bounding box center [757, 517] width 304 height 18
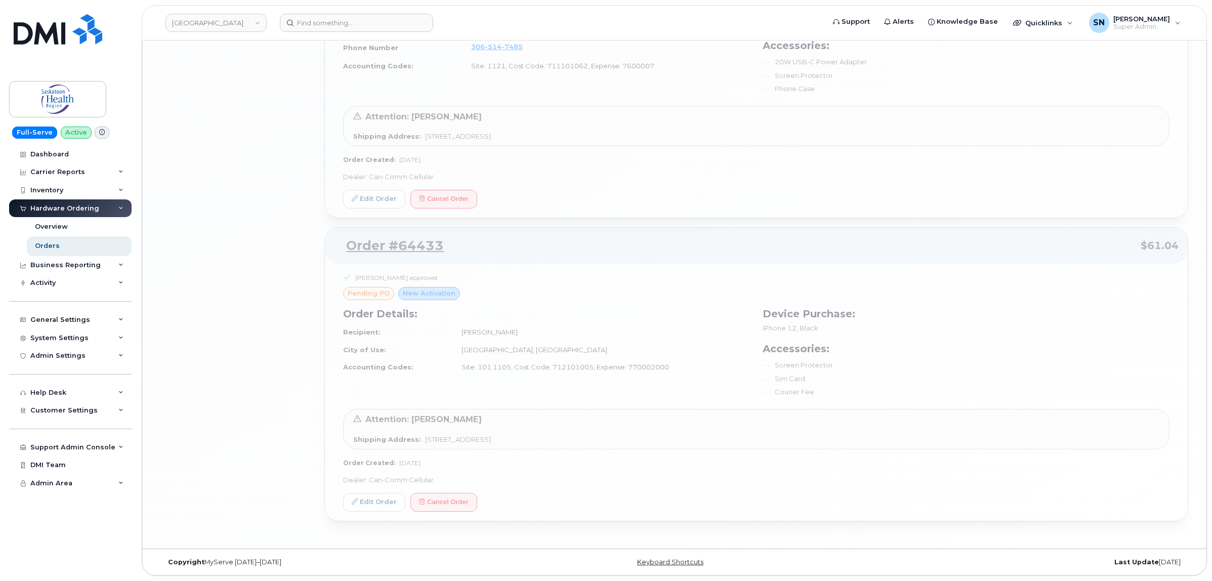
scroll to position [2286, 0]
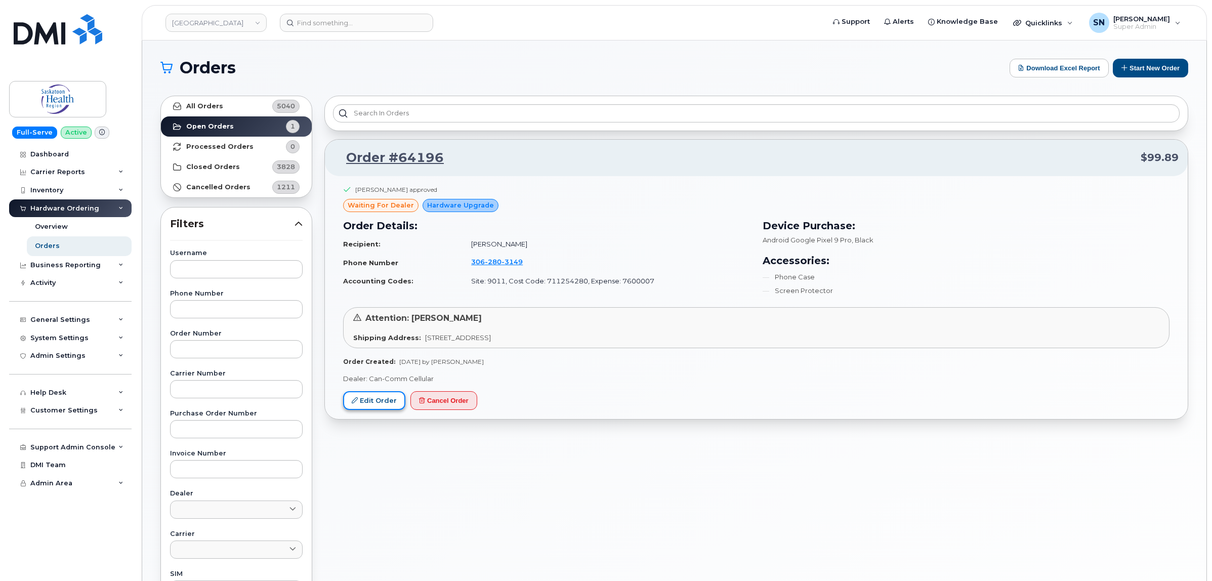
click at [379, 399] on link "Edit Order" at bounding box center [374, 400] width 62 height 19
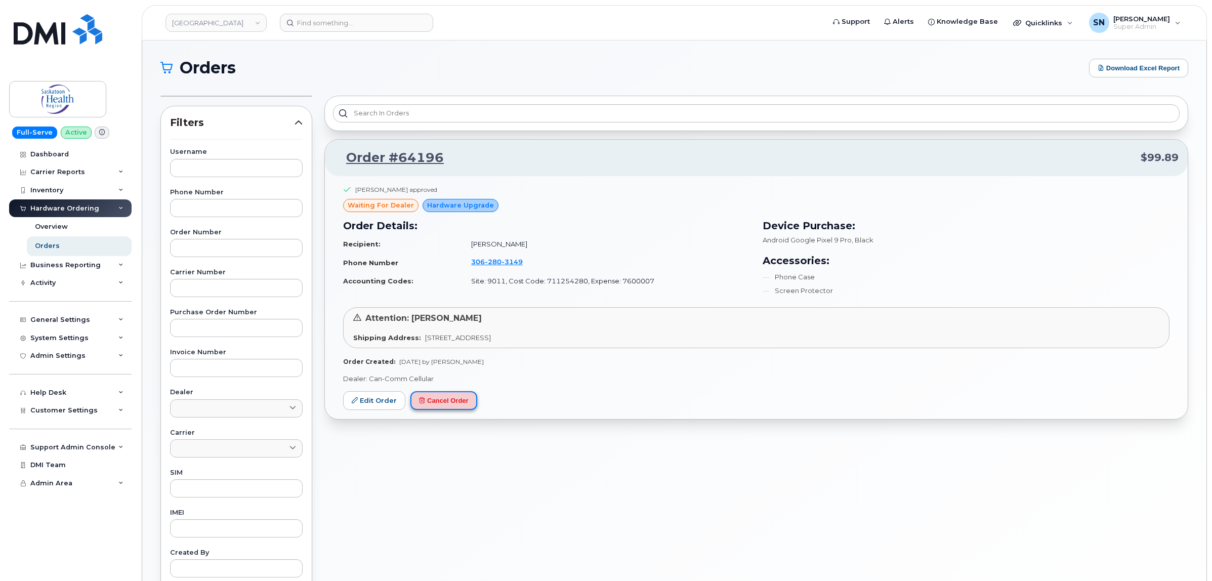
click at [459, 406] on button "Cancel Order" at bounding box center [443, 400] width 67 height 19
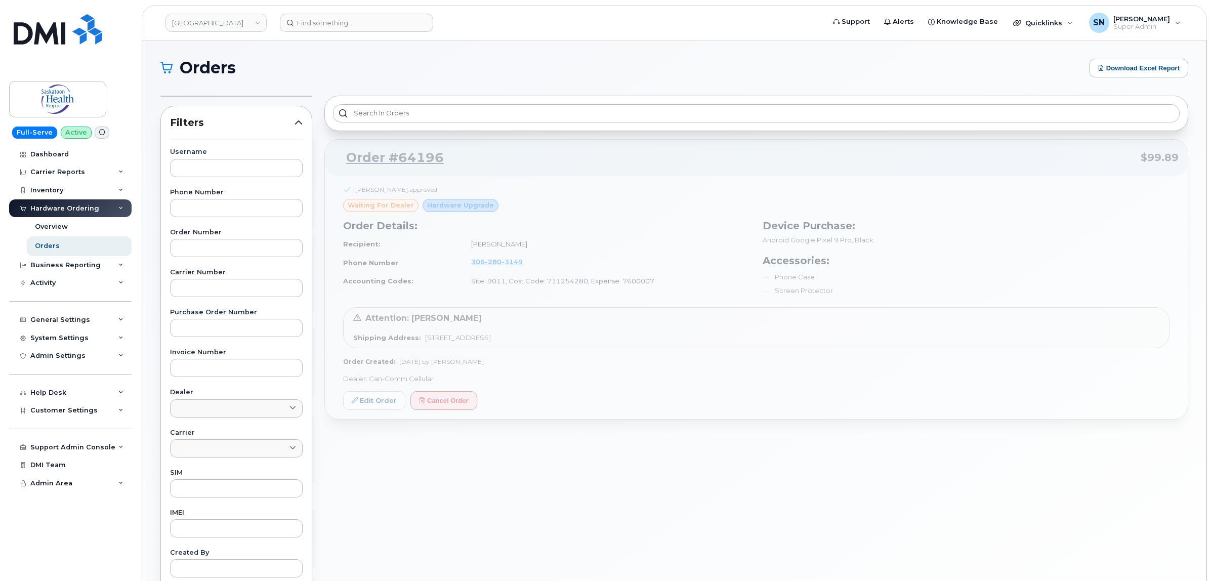
drag, startPoint x: 555, startPoint y: 72, endPoint x: 562, endPoint y: 85, distance: 15.2
click at [555, 72] on h1 "Orders" at bounding box center [622, 68] width 924 height 16
